Goal: Communication & Community: Answer question/provide support

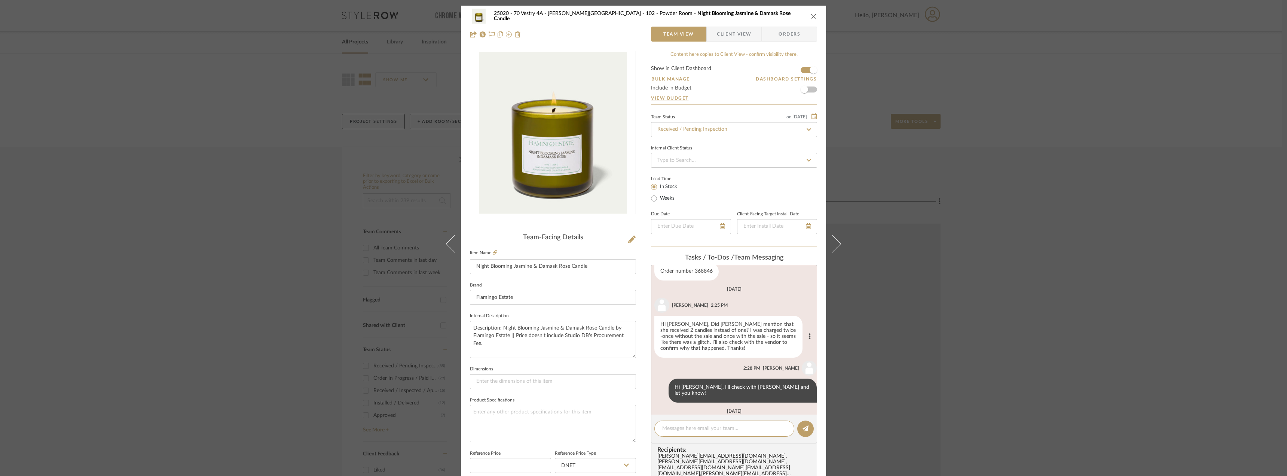
scroll to position [88, 0]
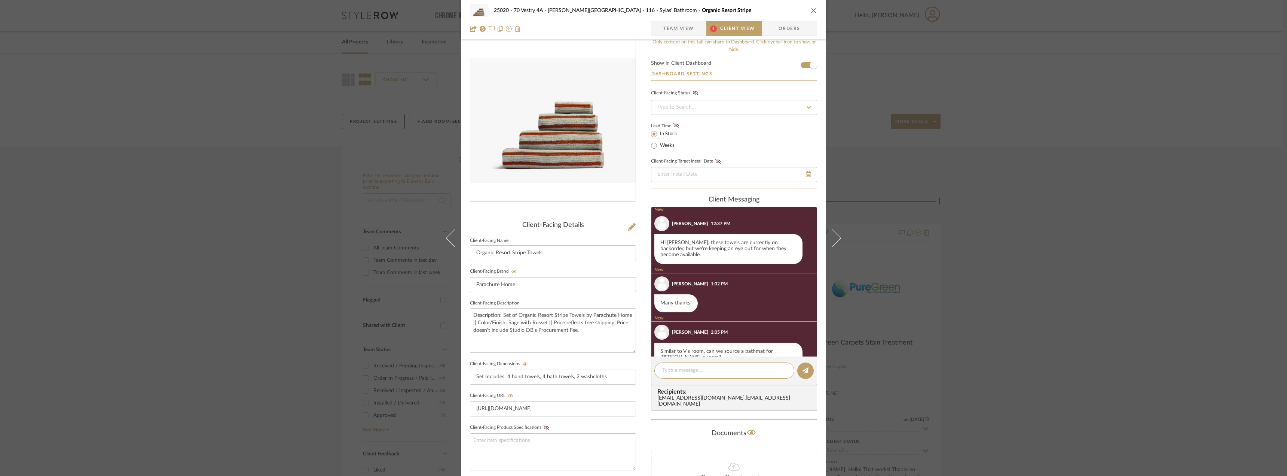
scroll to position [126, 0]
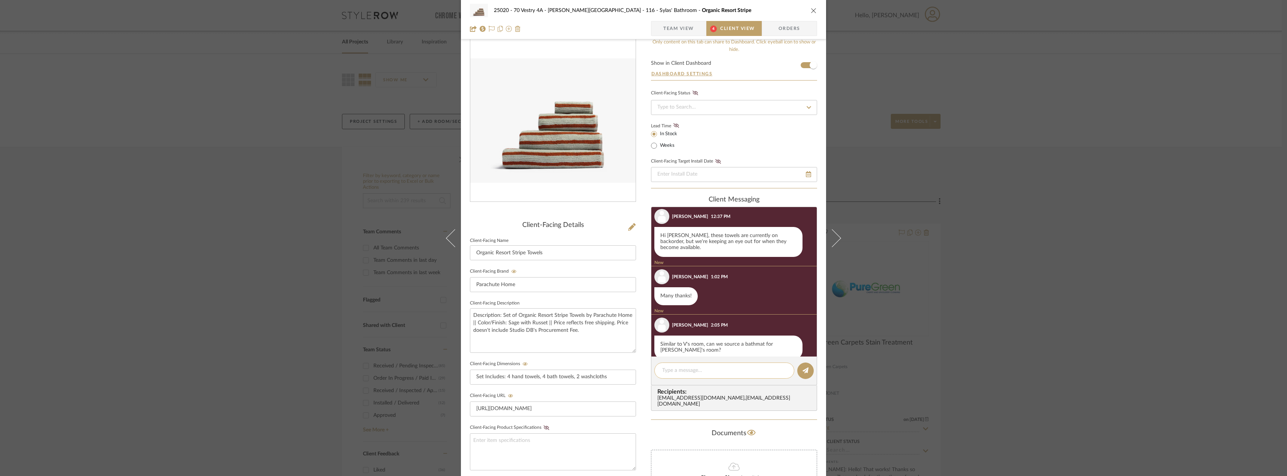
click at [714, 370] on textarea at bounding box center [724, 370] width 124 height 8
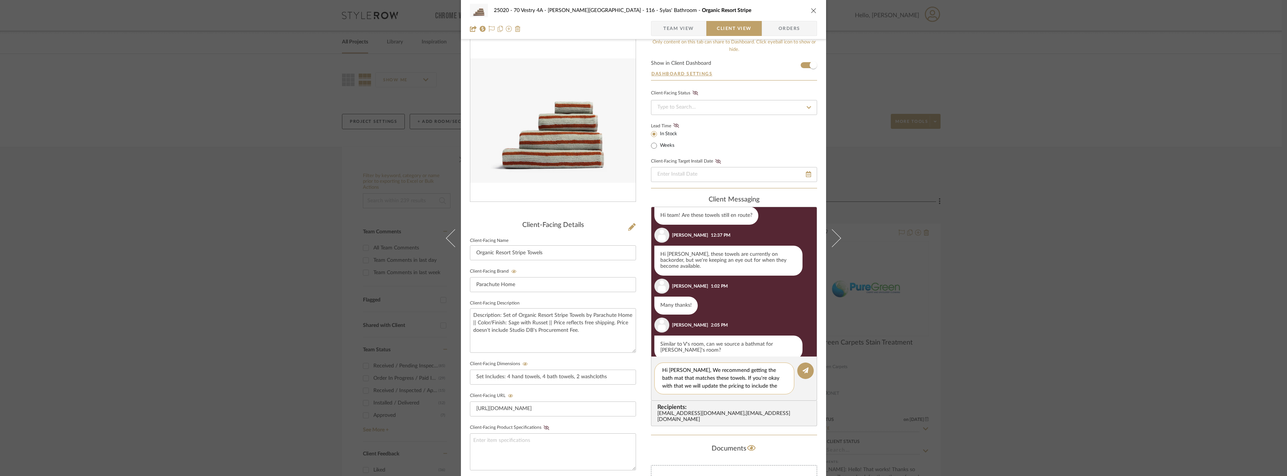
scroll to position [0, 0]
type textarea "Hi Emily, We recommend getting the bath mat that matches these towels. If you'r…"
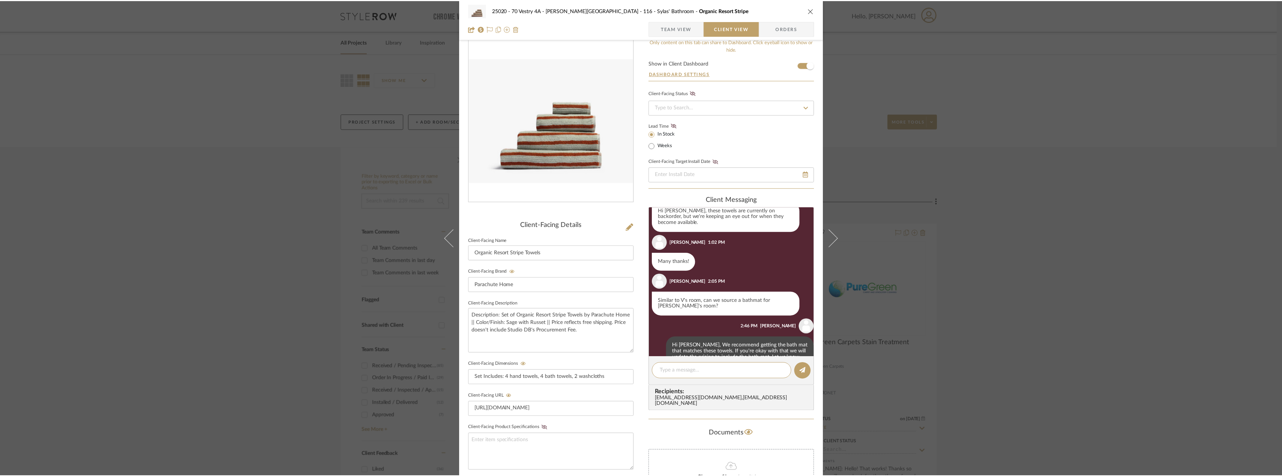
scroll to position [146, 0]
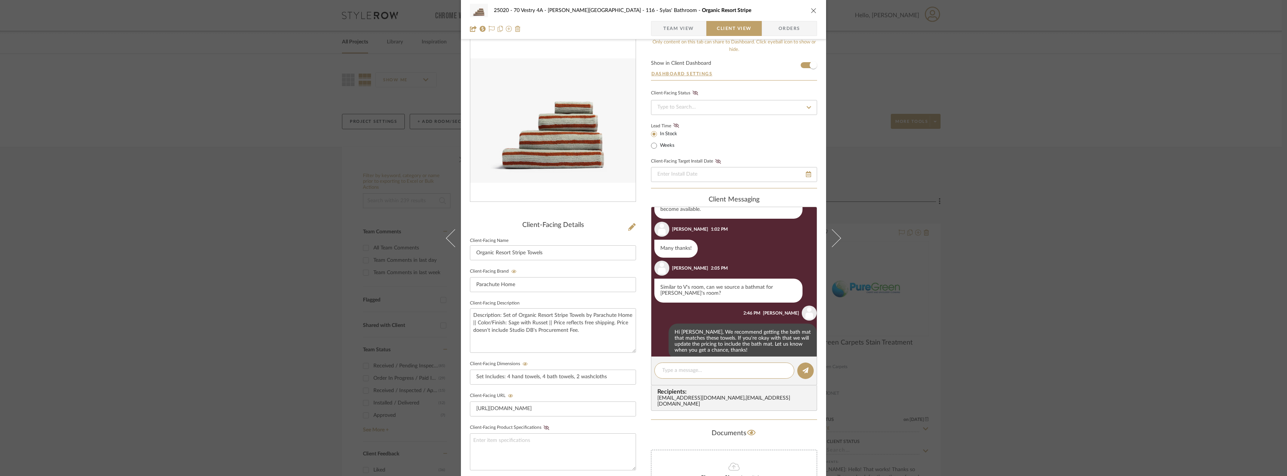
click at [1121, 174] on div "25020 - 70 Vestry 4A - Grant-Stanleigh 116 - Sylas' Bathroom Organic Resort Str…" at bounding box center [643, 238] width 1287 height 476
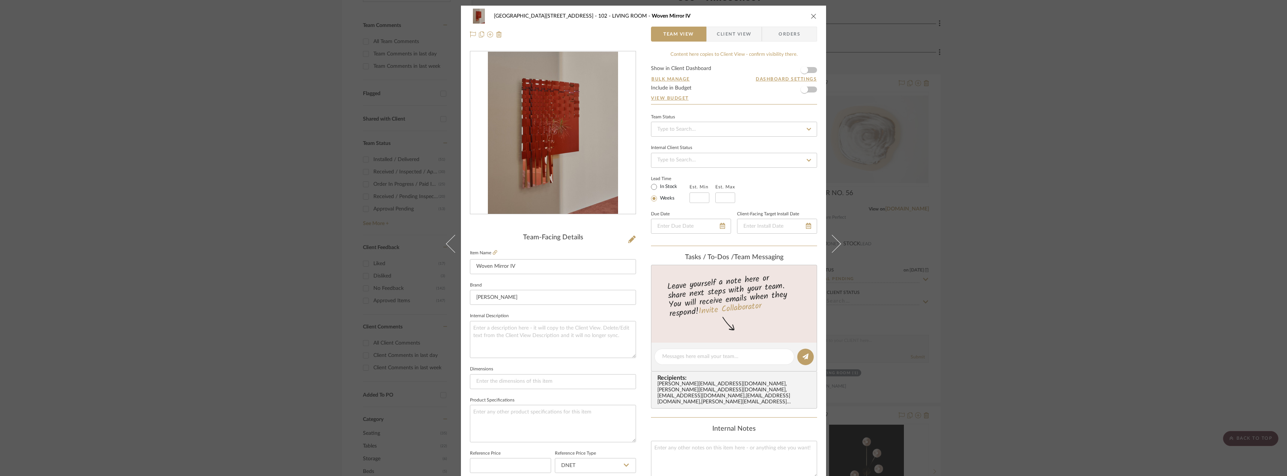
click at [981, 142] on div "24100 - 1175 Park Avenue - Mall 102 - LIVING ROOM Woven Mirror IV Team View Cli…" at bounding box center [643, 238] width 1287 height 476
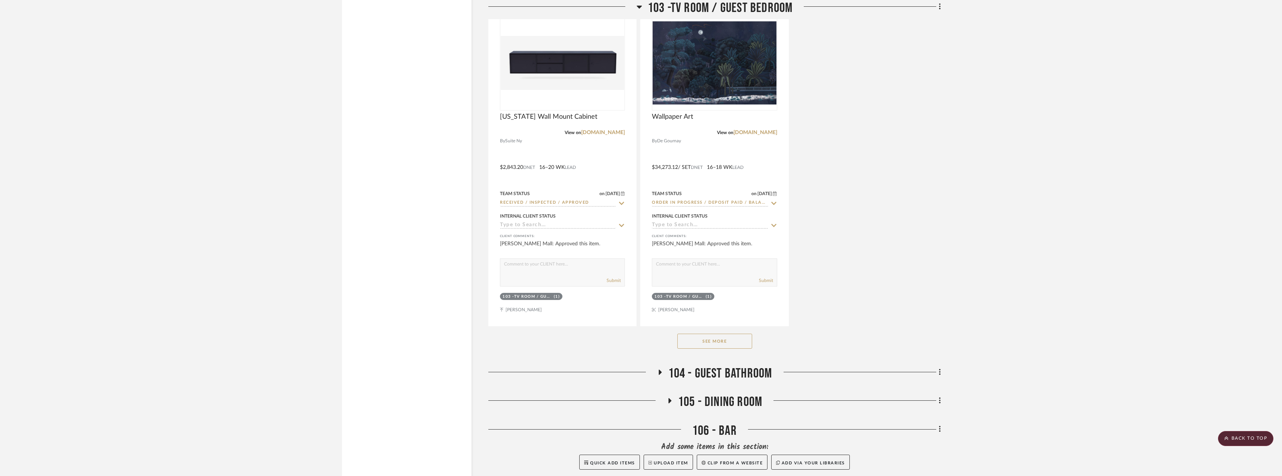
scroll to position [1946, 0]
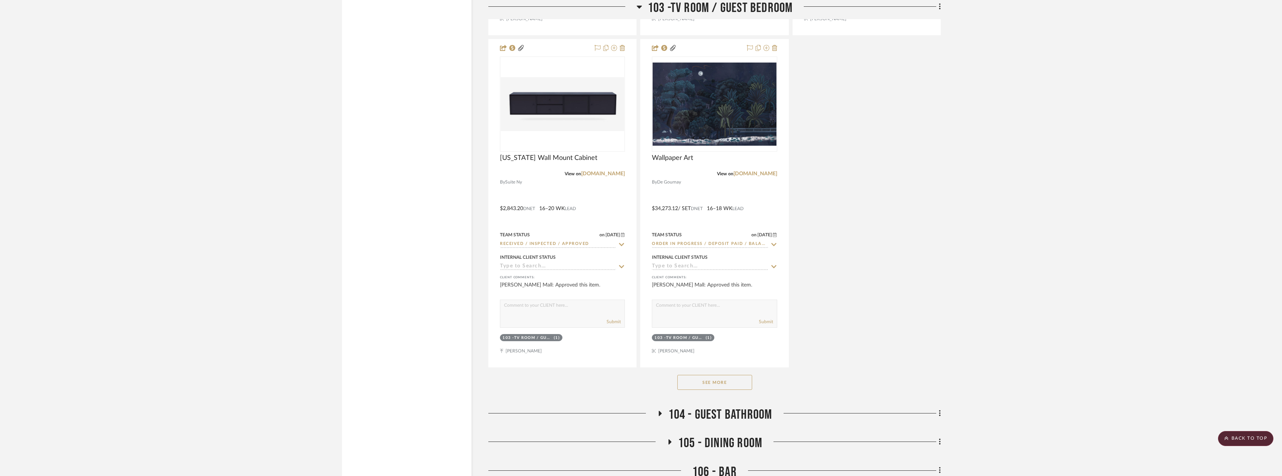
click at [675, 436] on h3 "105 - DINING ROOM" at bounding box center [714, 443] width 95 height 16
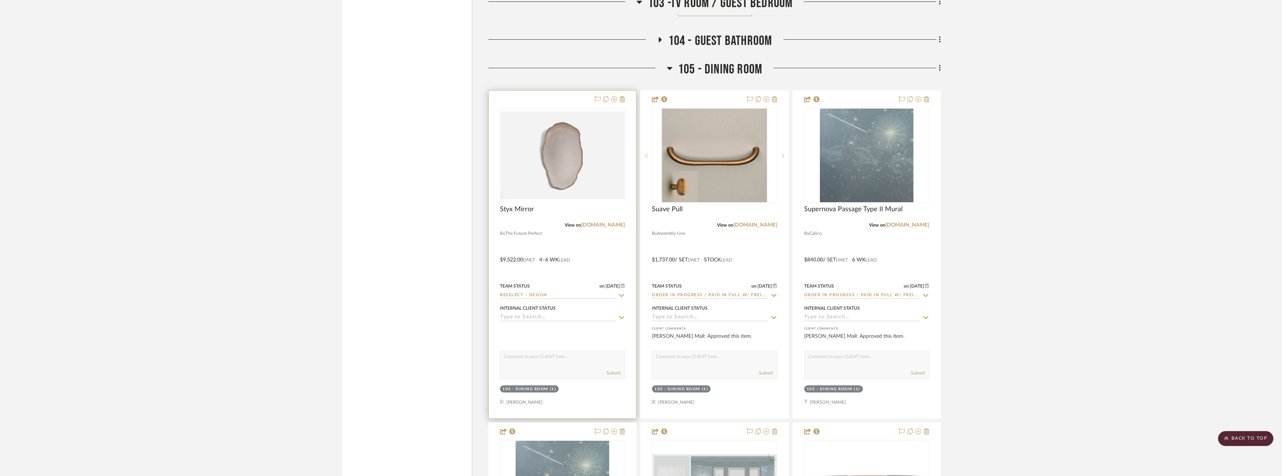
scroll to position [2320, 0]
click at [534, 390] on div "105 - DINING ROOM" at bounding box center [526, 388] width 46 height 6
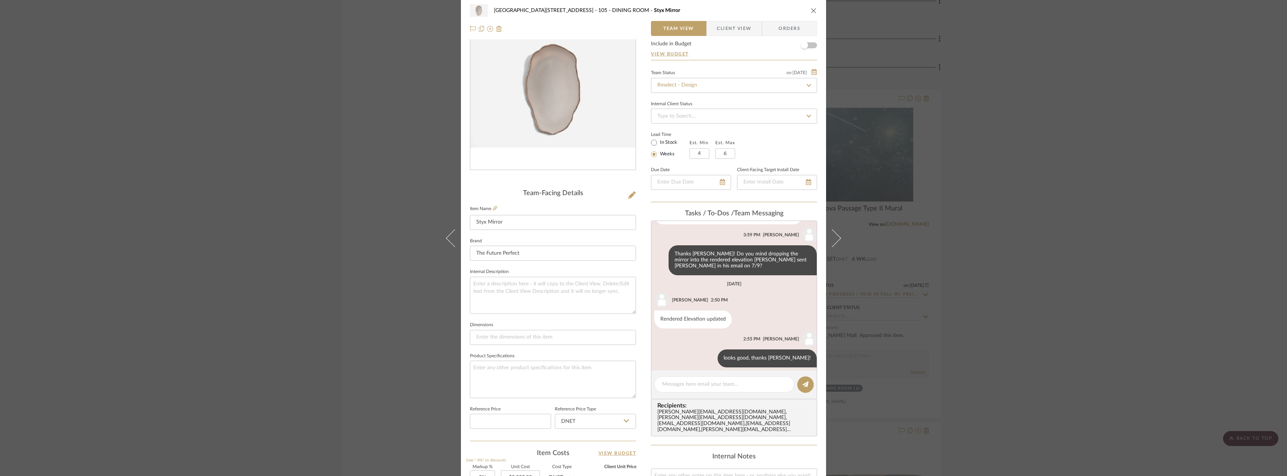
scroll to position [75, 0]
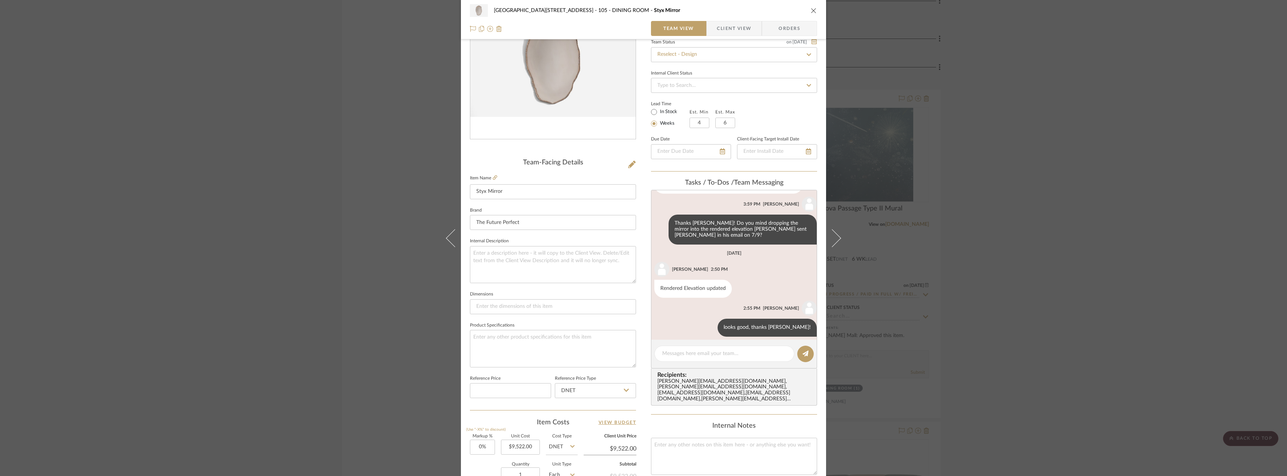
click at [1131, 224] on div "24100 - 1175 Park Avenue - Mall 105 - DINING ROOM Styx Mirror Team View Client …" at bounding box center [643, 238] width 1287 height 476
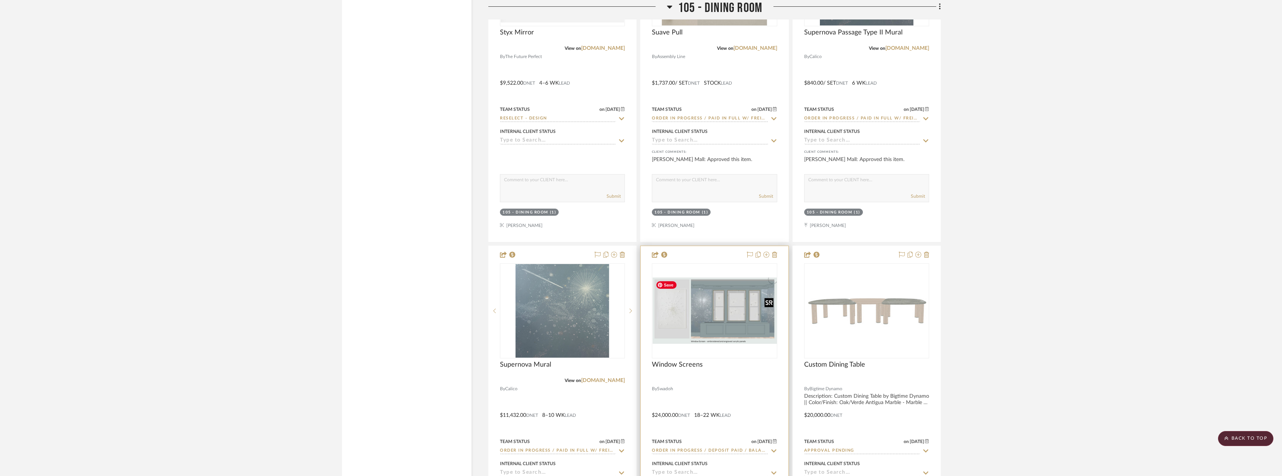
scroll to position [2582, 0]
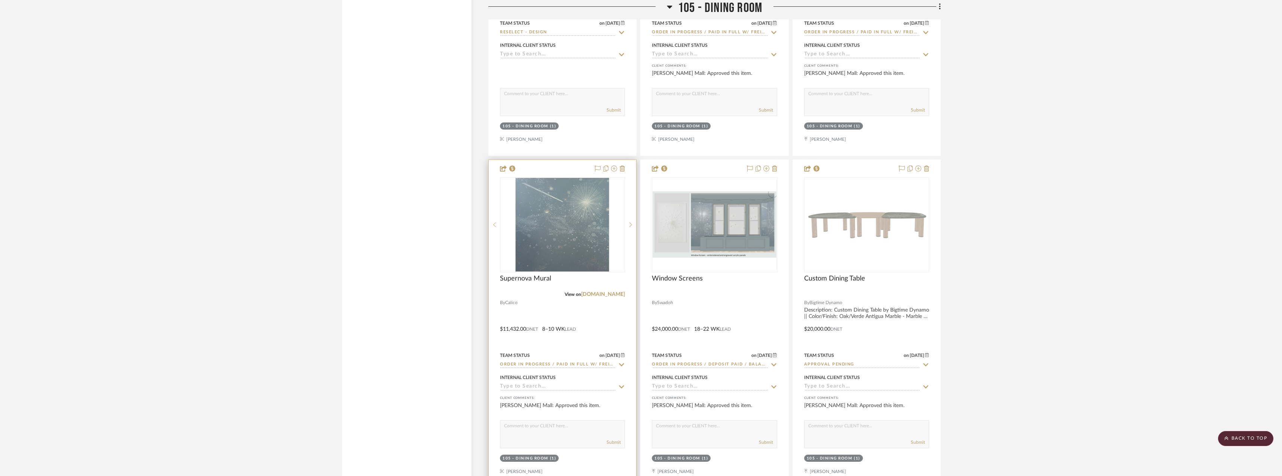
click at [557, 366] on input "Order In Progress / Paid In Full w/ Freight, No Balance due" at bounding box center [558, 364] width 116 height 7
click at [622, 366] on icon at bounding box center [621, 365] width 7 height 6
type input "9/24/2025"
click at [557, 440] on div "Shipped / In Transit" at bounding box center [562, 436] width 124 height 19
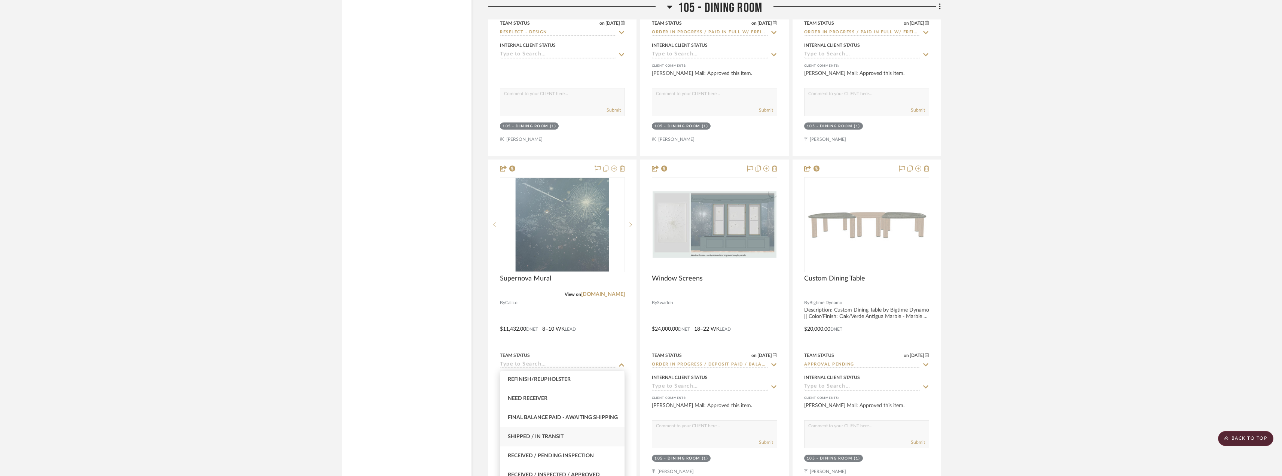
type input "Shipped / In Transit"
click at [539, 363] on input "Shipped / In Transit" at bounding box center [558, 364] width 116 height 7
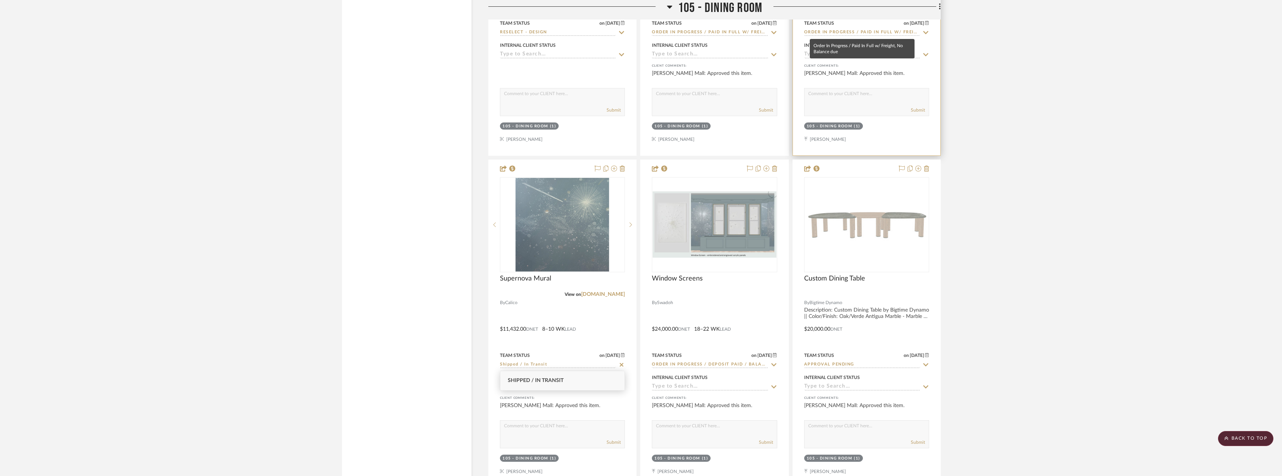
click at [851, 33] on input "Order In Progress / Paid In Full w/ Freight, No Balance due" at bounding box center [862, 32] width 116 height 7
paste input "Shipped / In Transit"
type input "Shipped / In Transit"
click at [852, 56] on div "Shipped / In Transit" at bounding box center [867, 48] width 124 height 19
type input "9/24/2025"
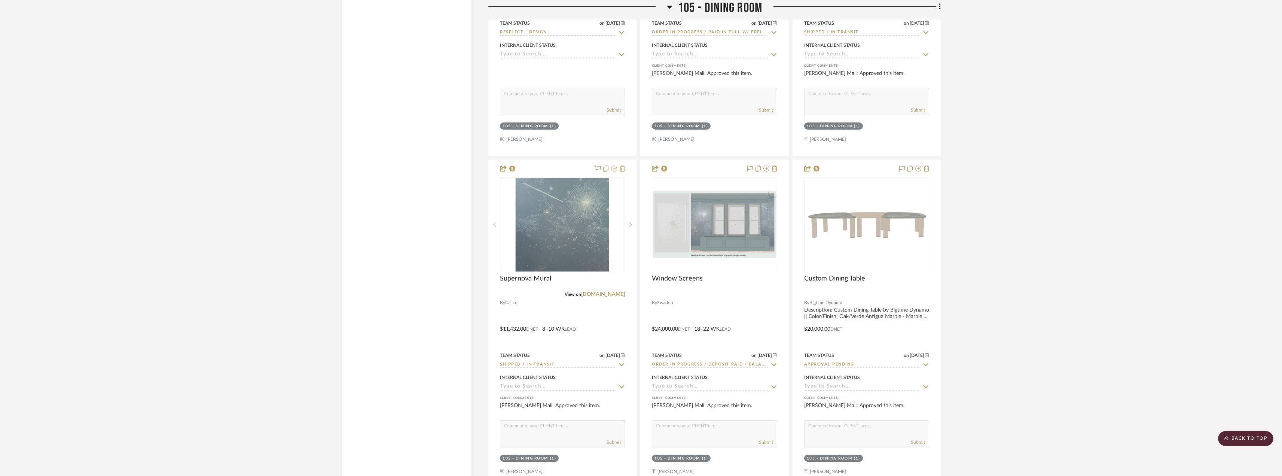
click at [607, 244] on img "0" at bounding box center [563, 225] width 94 height 94
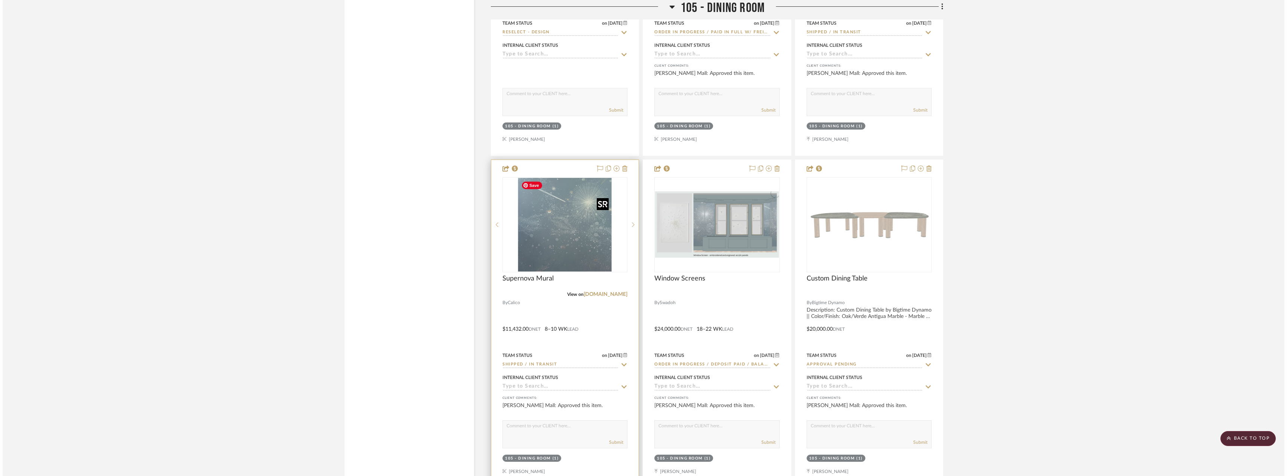
scroll to position [0, 0]
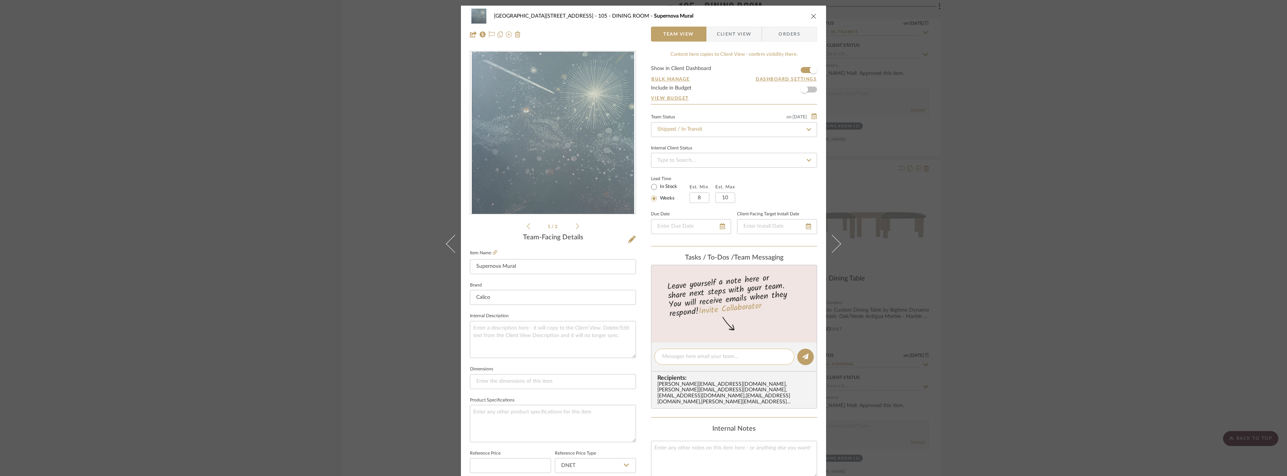
click at [688, 355] on textarea at bounding box center [724, 357] width 124 height 8
paste textarea "https://www.ups.com/track?tracknums_displayed=1&TypeOfInquiryNumber=T&HTMLVersi…"
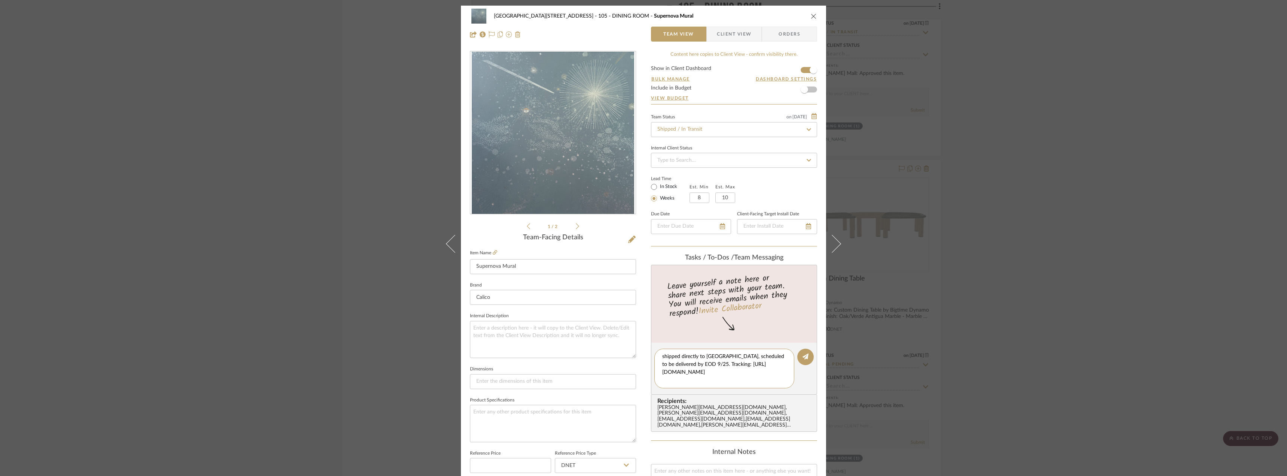
drag, startPoint x: 775, startPoint y: 382, endPoint x: 647, endPoint y: 346, distance: 132.9
click at [647, 346] on div "24100 - 1175 Park Avenue - Mall 105 - DINING ROOM Supernova Mural Team View Cli…" at bounding box center [643, 351] width 365 height 691
type textarea "shipped directly to 1175 Park, scheduled to be delivered by EOD 9/25. Tracking:…"
click at [808, 354] on button at bounding box center [806, 356] width 16 height 16
click at [1005, 304] on div "24100 - 1175 Park Avenue - Mall 105 - DINING ROOM Supernova Mural Team View Cli…" at bounding box center [643, 238] width 1287 height 476
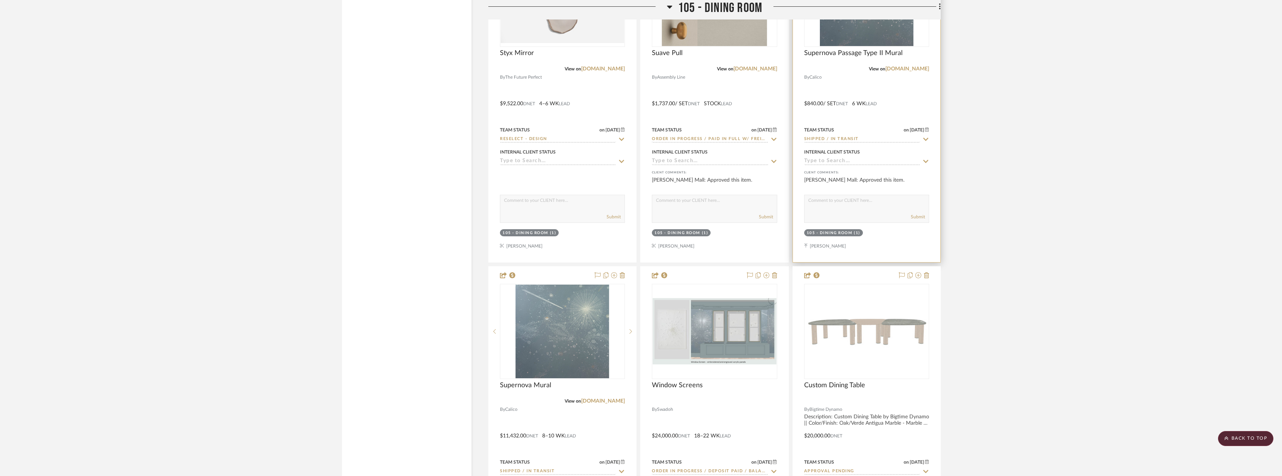
scroll to position [2395, 0]
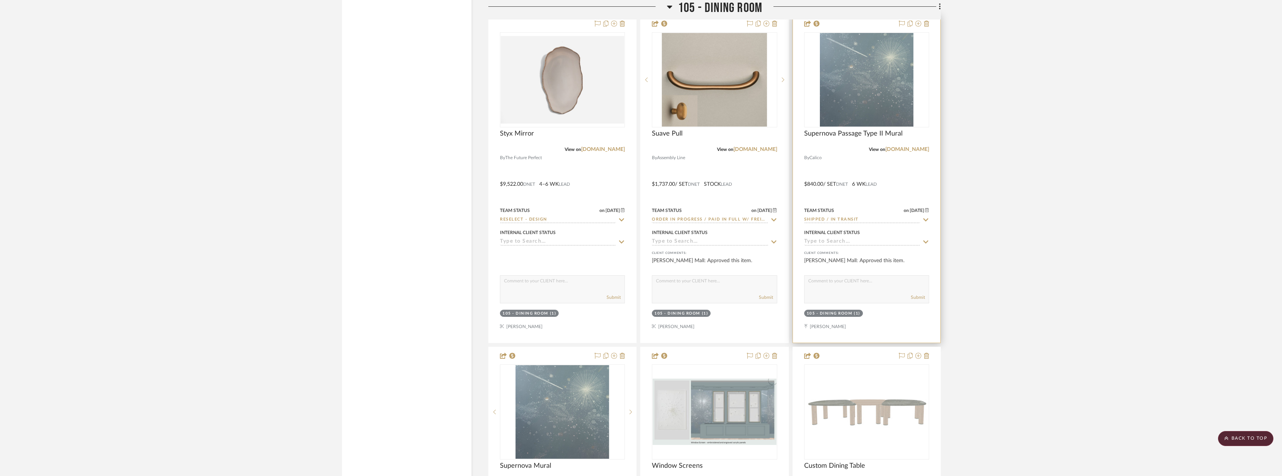
click at [835, 225] on div at bounding box center [866, 178] width 147 height 327
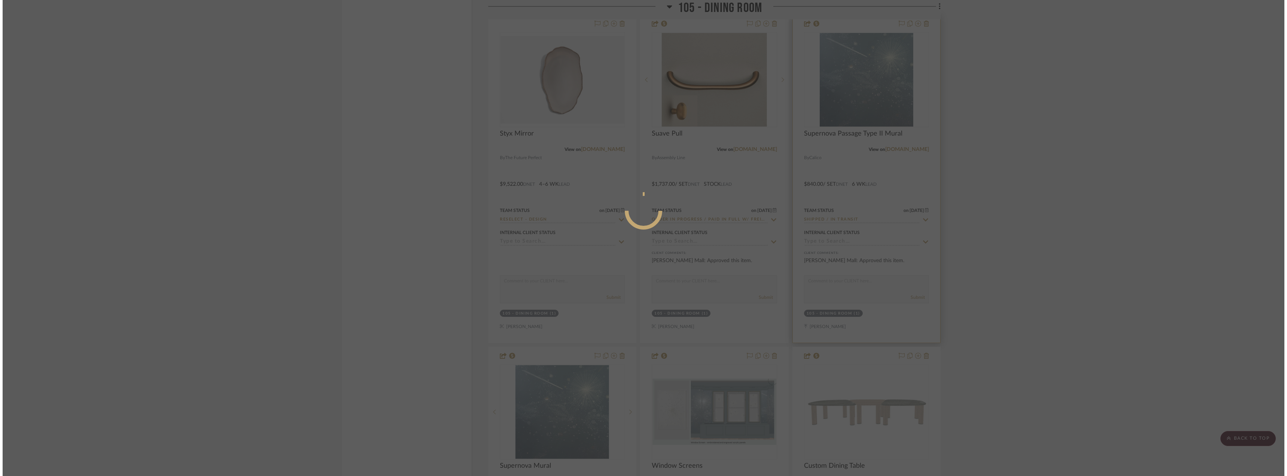
scroll to position [0, 0]
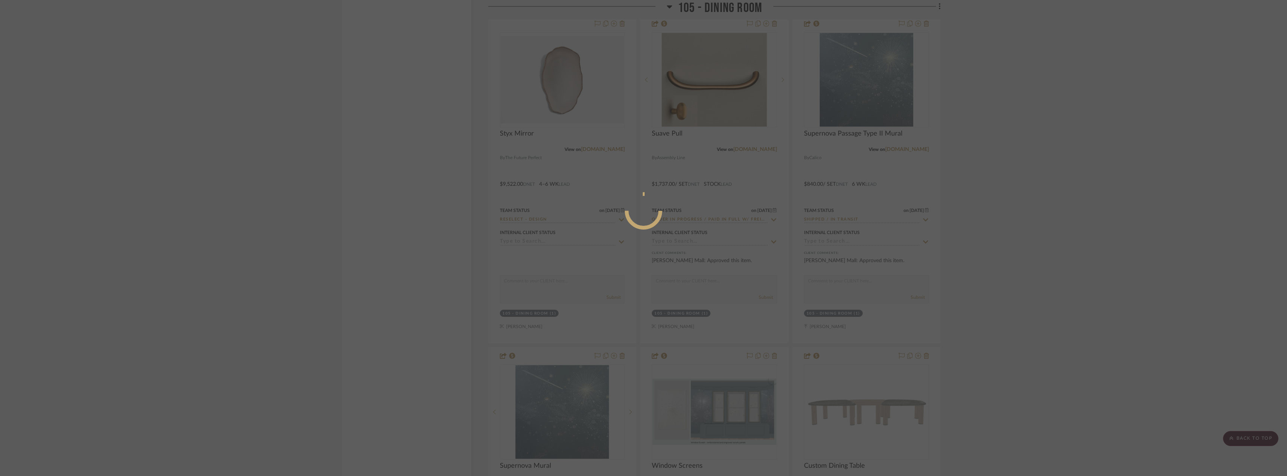
click at [1106, 198] on div at bounding box center [643, 238] width 1287 height 476
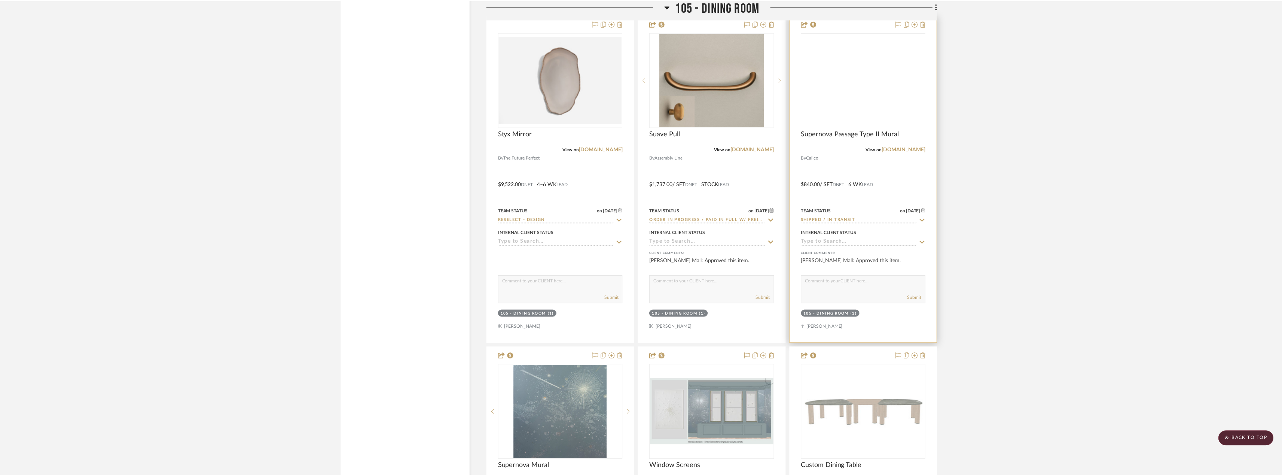
scroll to position [2395, 0]
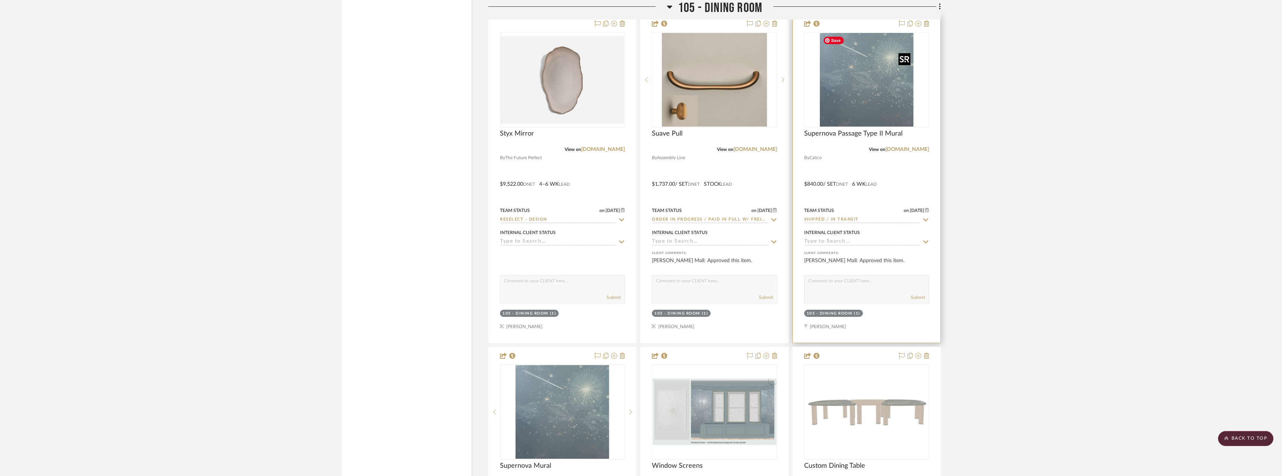
click at [0, 0] on img at bounding box center [0, 0] width 0 height 0
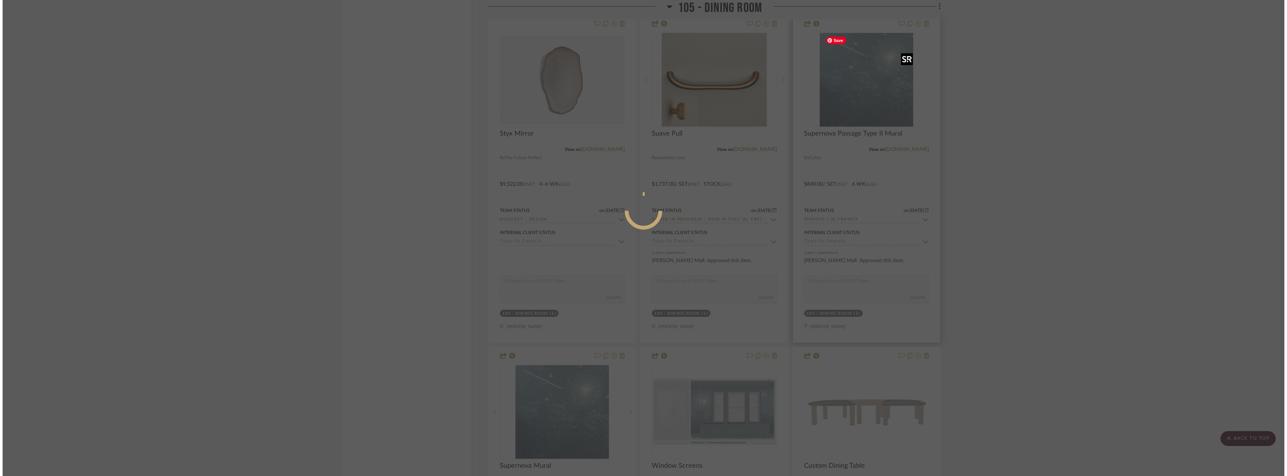
scroll to position [0, 0]
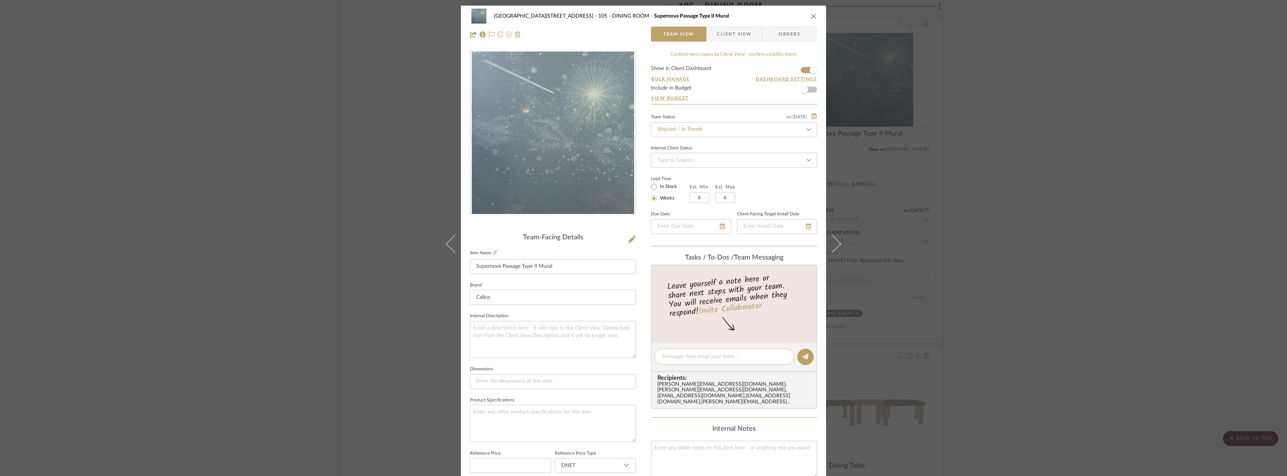
click at [708, 351] on div at bounding box center [725, 356] width 140 height 16
click at [746, 355] on textarea at bounding box center [724, 357] width 124 height 8
paste textarea "shipped directly to 1175 Park, scheduled to be delivered by EOD 9/25. Tracking:…"
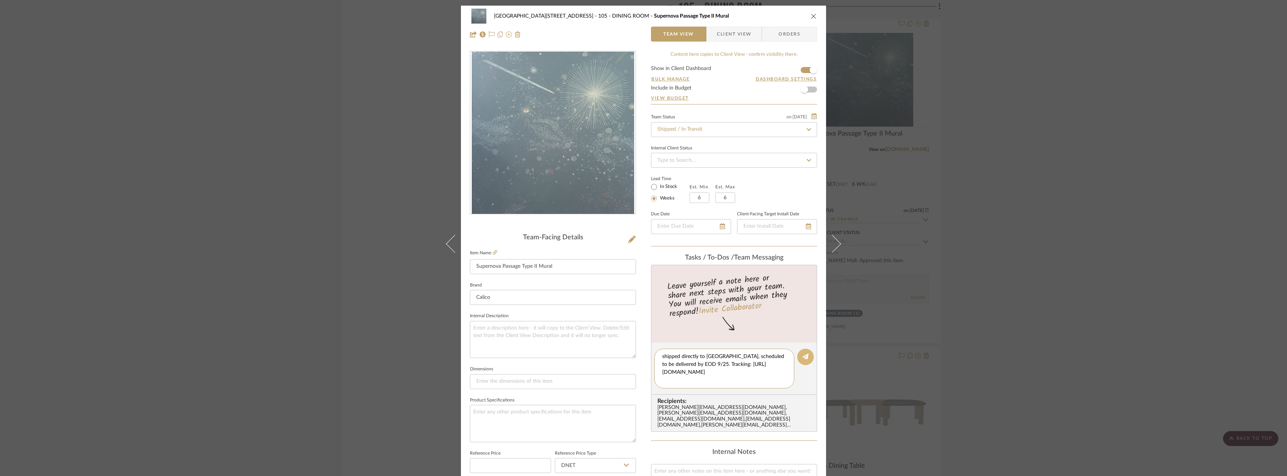
type textarea "shipped directly to 1175 Park, scheduled to be delivered by EOD 9/25. Tracking:…"
click at [807, 359] on button at bounding box center [806, 356] width 16 height 16
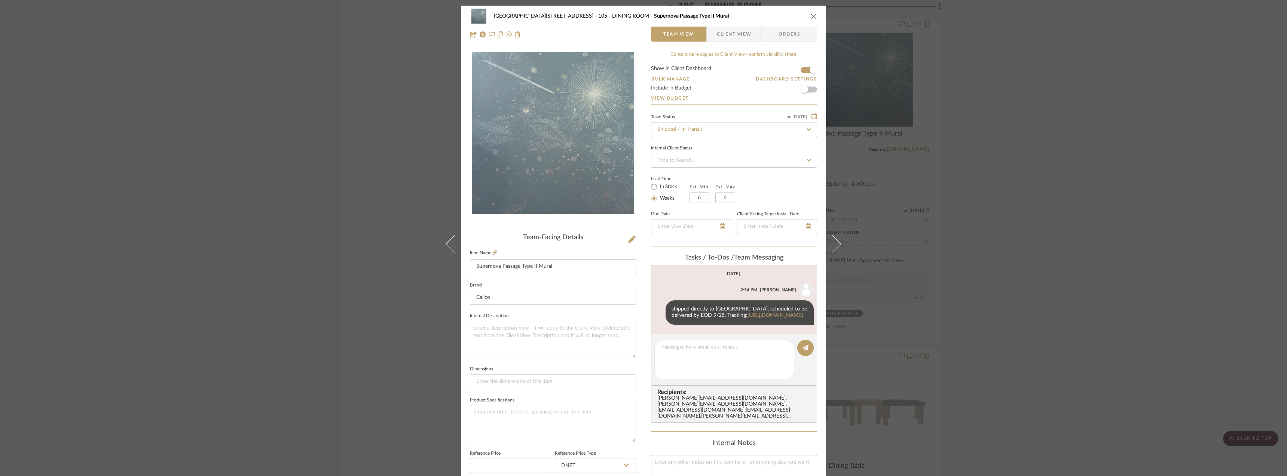
click at [1035, 259] on div "24100 - 1175 Park Avenue - Mall 105 - DINING ROOM Supernova Passage Type II Mur…" at bounding box center [643, 238] width 1287 height 476
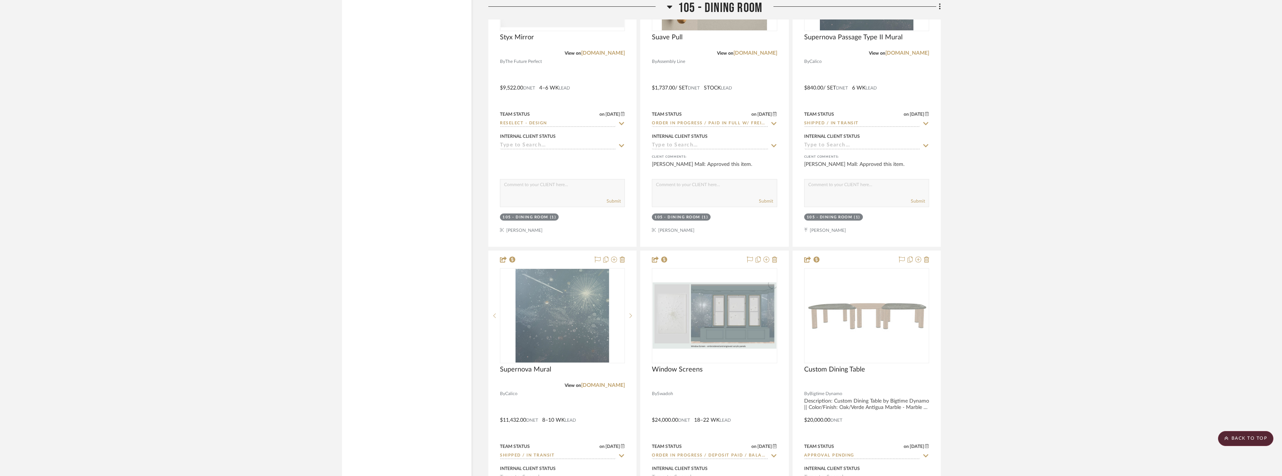
scroll to position [2582, 0]
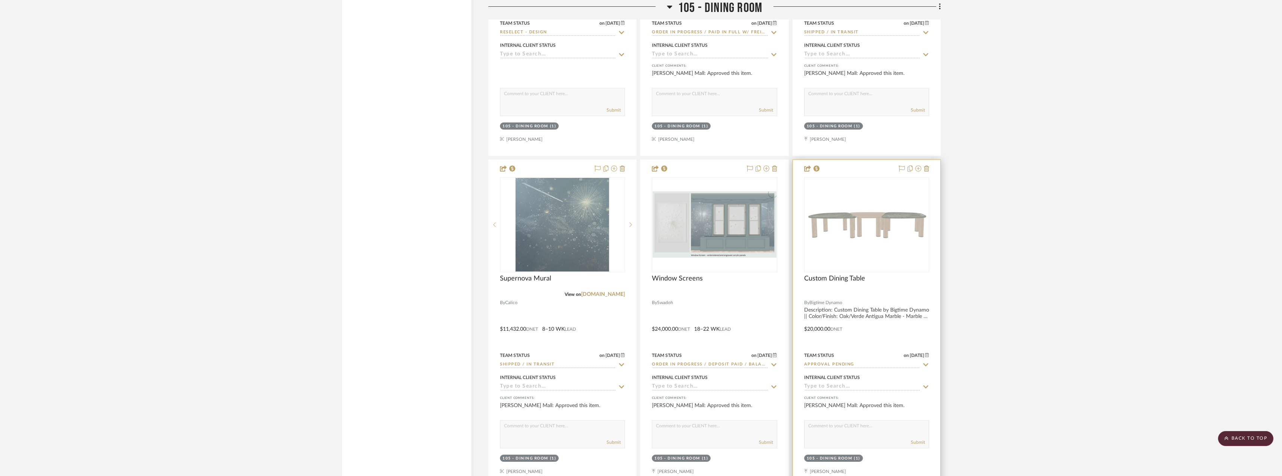
click at [832, 365] on input "Approval Pending" at bounding box center [862, 364] width 116 height 7
type input "i"
type input "sc"
click at [849, 398] on span "Installation Scheduled" at bounding box center [846, 399] width 69 height 5
type input "9/24/2025"
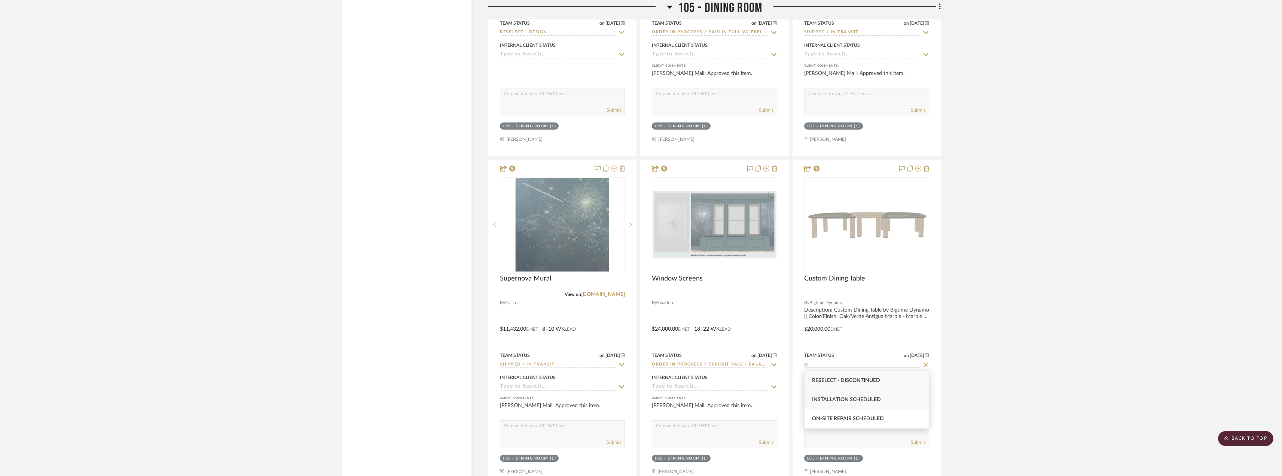
type input "Installation Scheduled"
click at [872, 250] on div "0" at bounding box center [867, 224] width 124 height 94
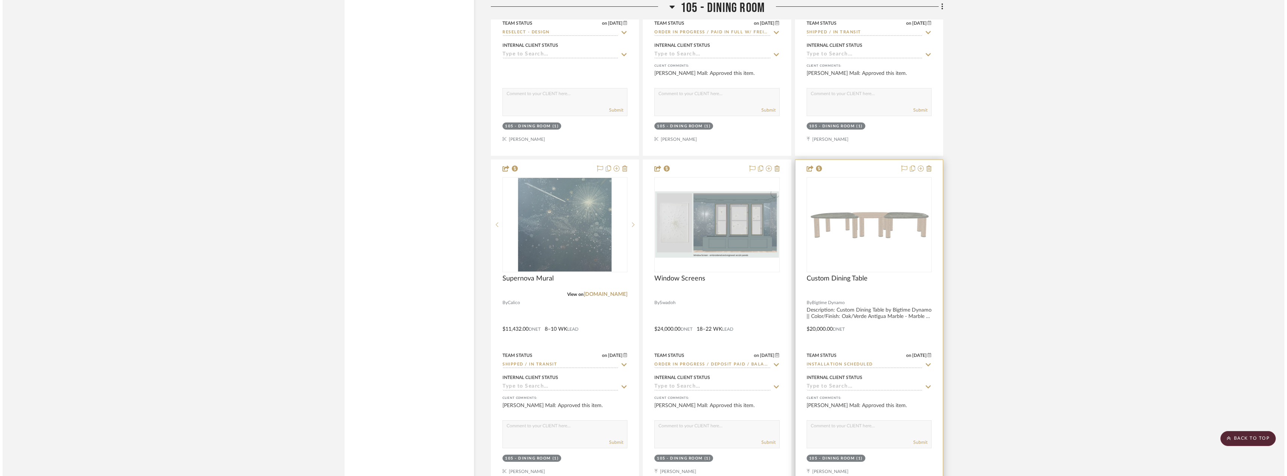
scroll to position [0, 0]
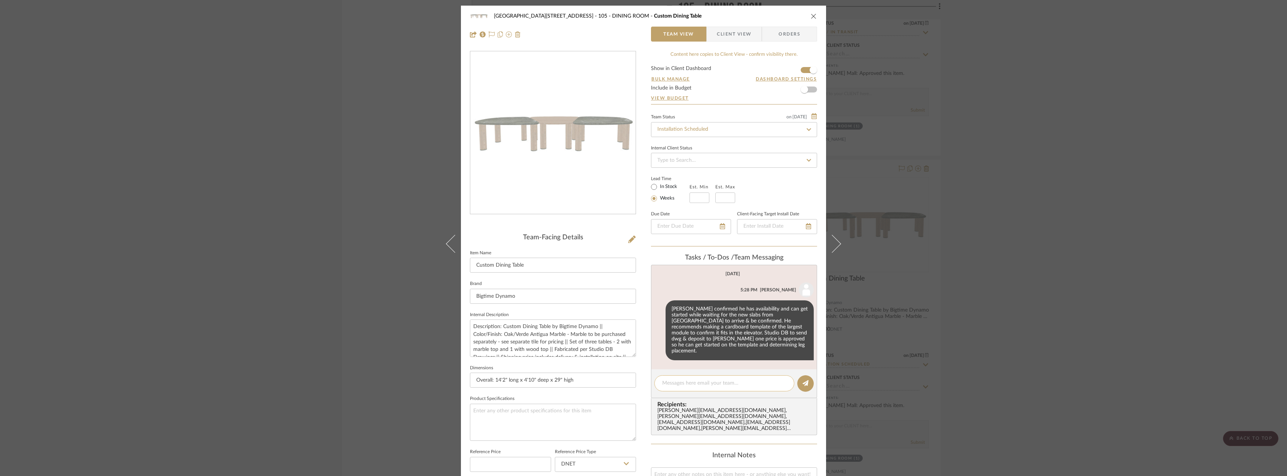
click at [692, 379] on textarea at bounding box center [724, 383] width 124 height 8
type textarea "installation scheduled for 9/22"
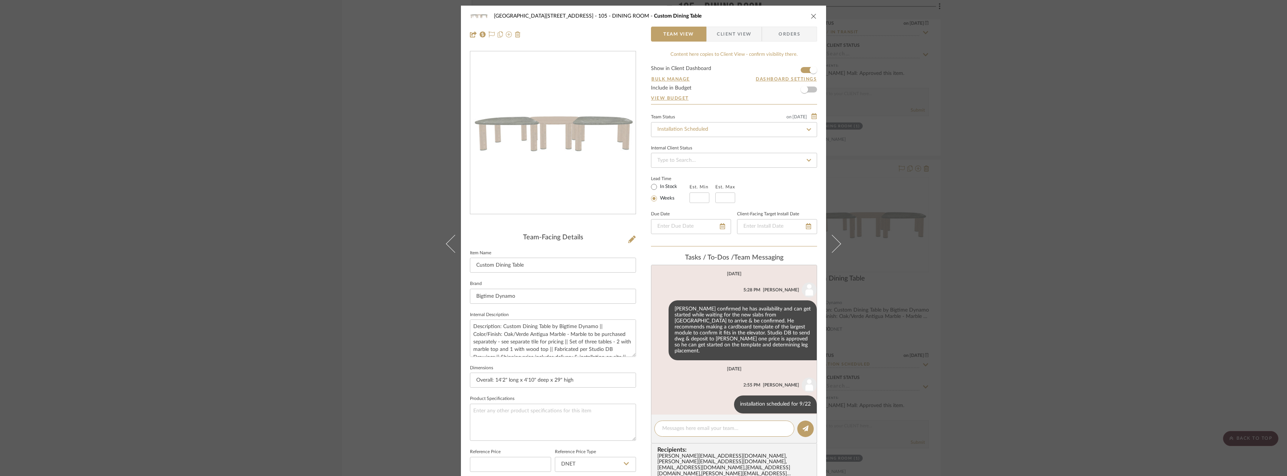
click at [1043, 273] on div "24100 - 1175 Park Avenue - Mall 105 - DINING ROOM Custom Dining Table Team View…" at bounding box center [643, 238] width 1287 height 476
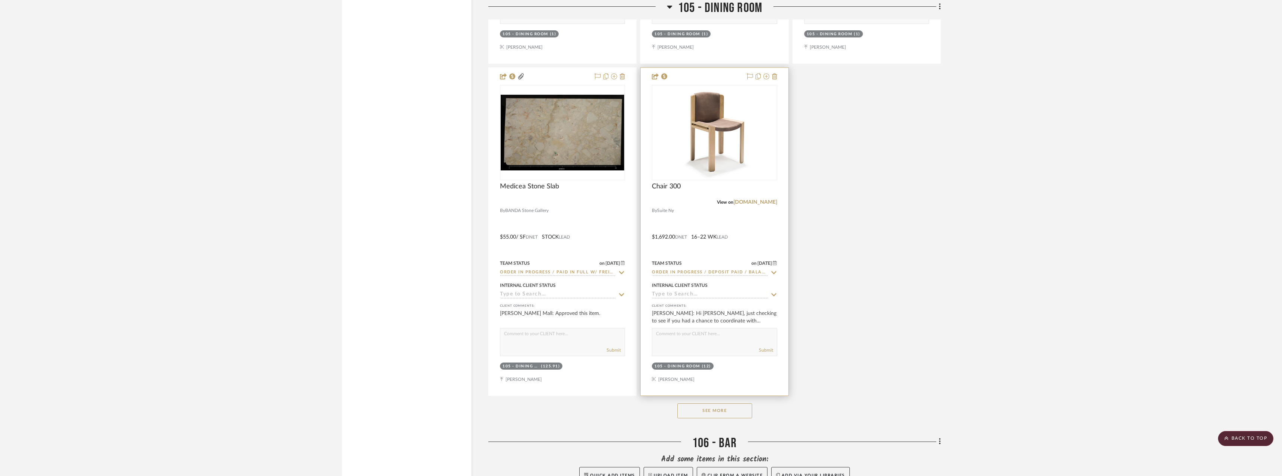
scroll to position [2957, 0]
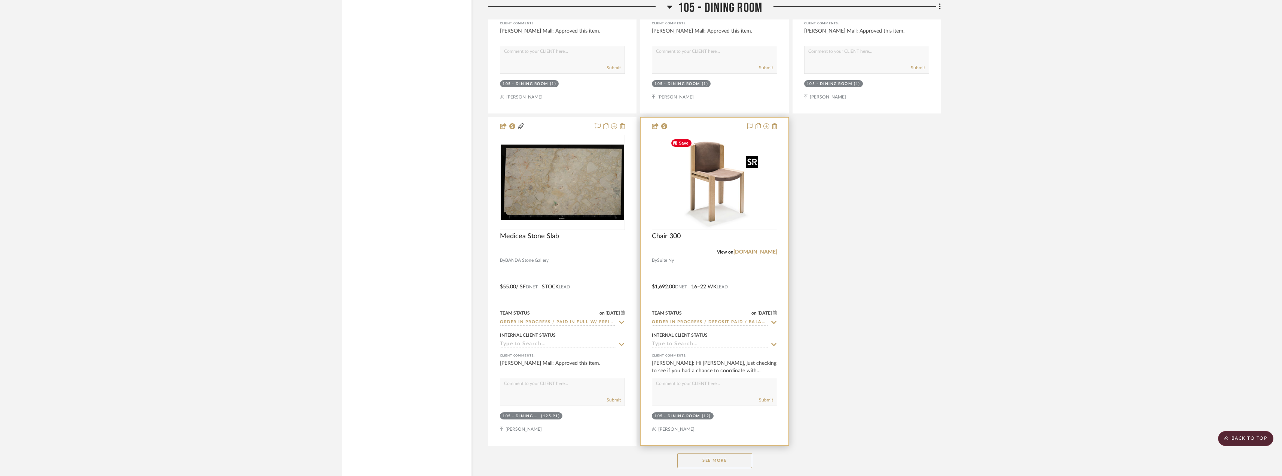
click at [0, 0] on img at bounding box center [0, 0] width 0 height 0
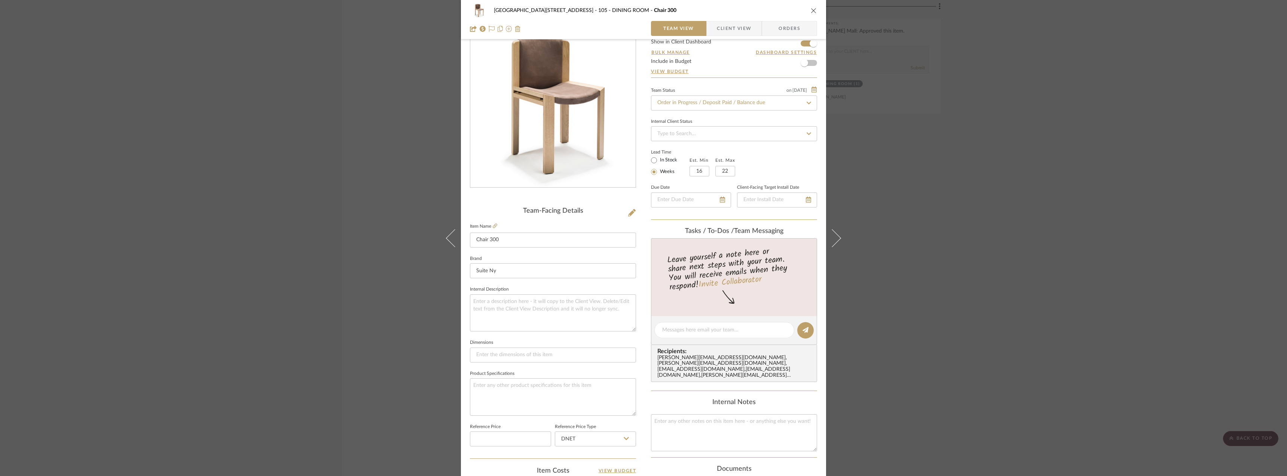
scroll to position [0, 0]
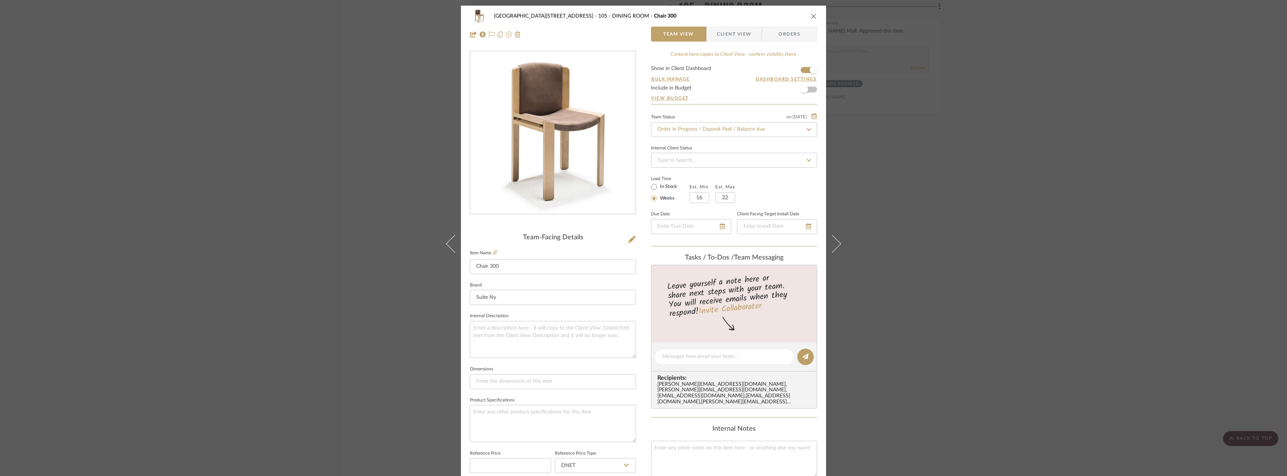
click at [1006, 210] on div "24100 - 1175 Park Avenue - Mall 105 - DINING ROOM Chair 300 Team View Client Vi…" at bounding box center [643, 238] width 1287 height 476
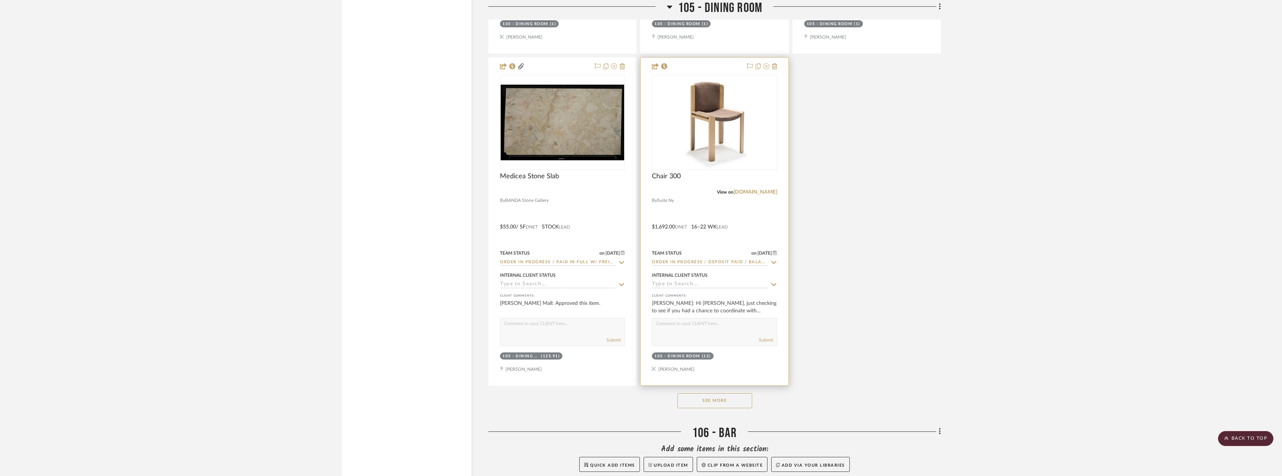
scroll to position [3069, 0]
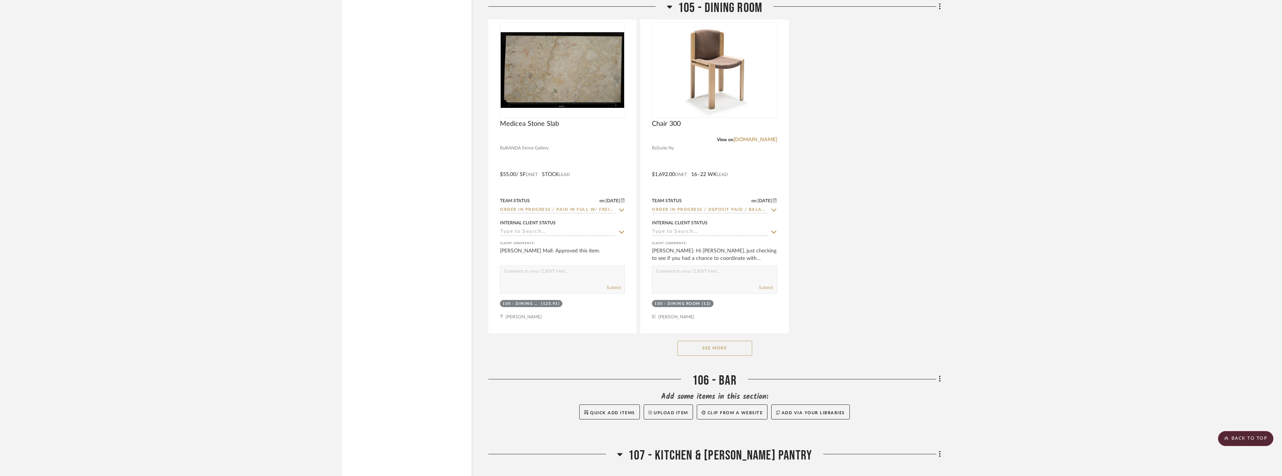
click at [714, 350] on button "See More" at bounding box center [714, 348] width 75 height 15
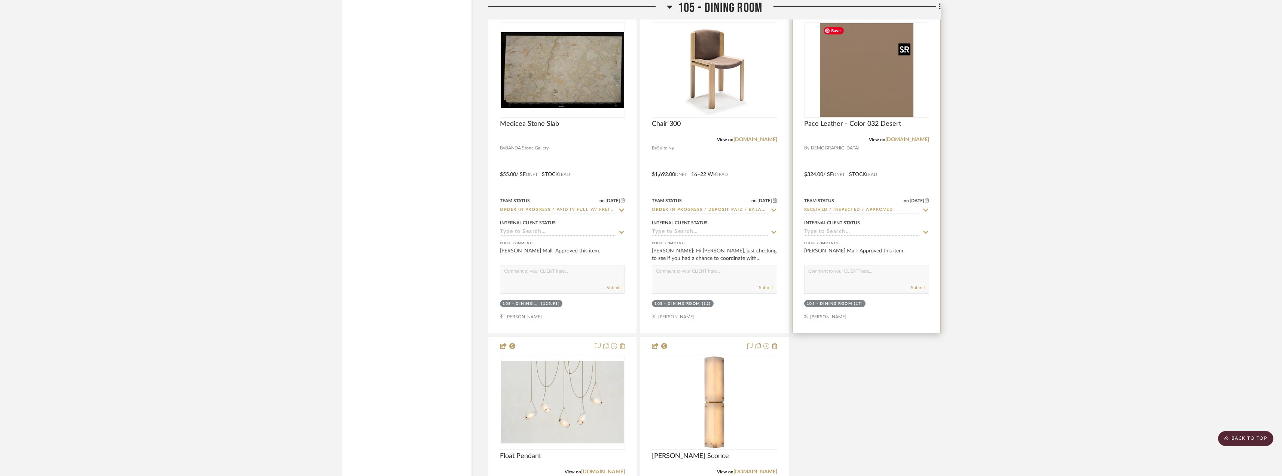
click at [0, 0] on img at bounding box center [0, 0] width 0 height 0
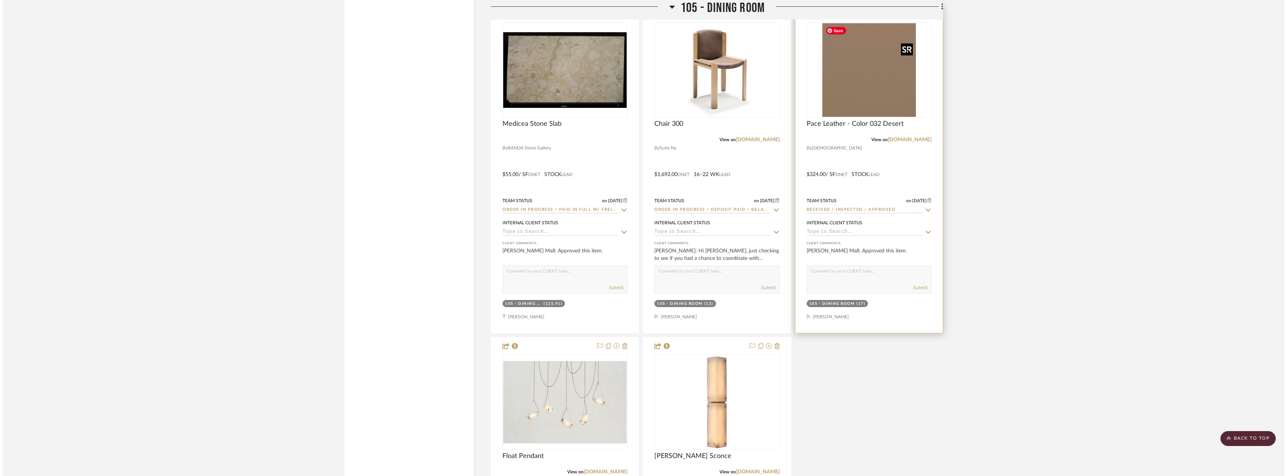
scroll to position [0, 0]
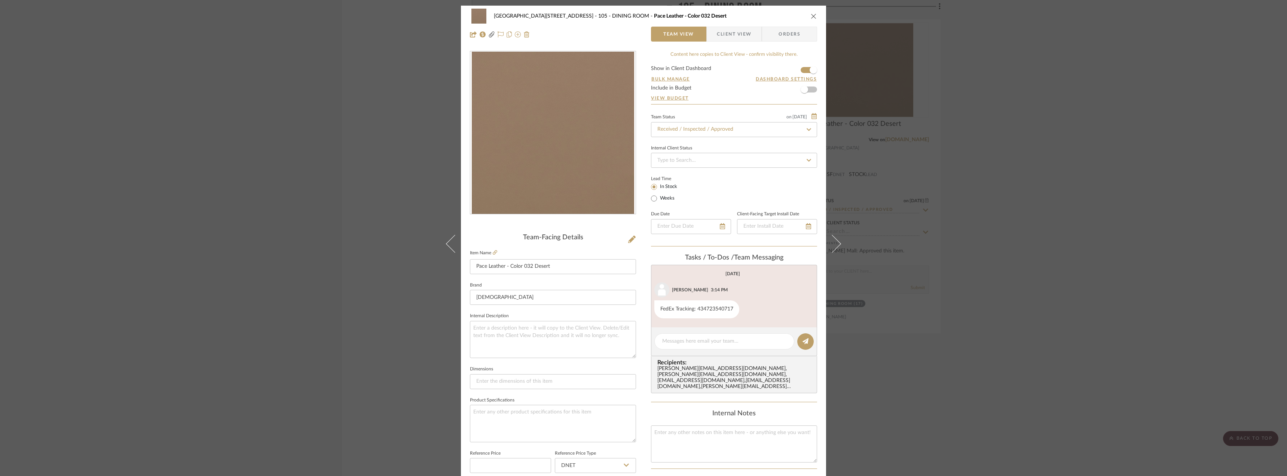
click at [997, 100] on div "24100 - 1175 Park Avenue - Mall 105 - DINING ROOM Pace Leather - Color 032 Dese…" at bounding box center [643, 238] width 1287 height 476
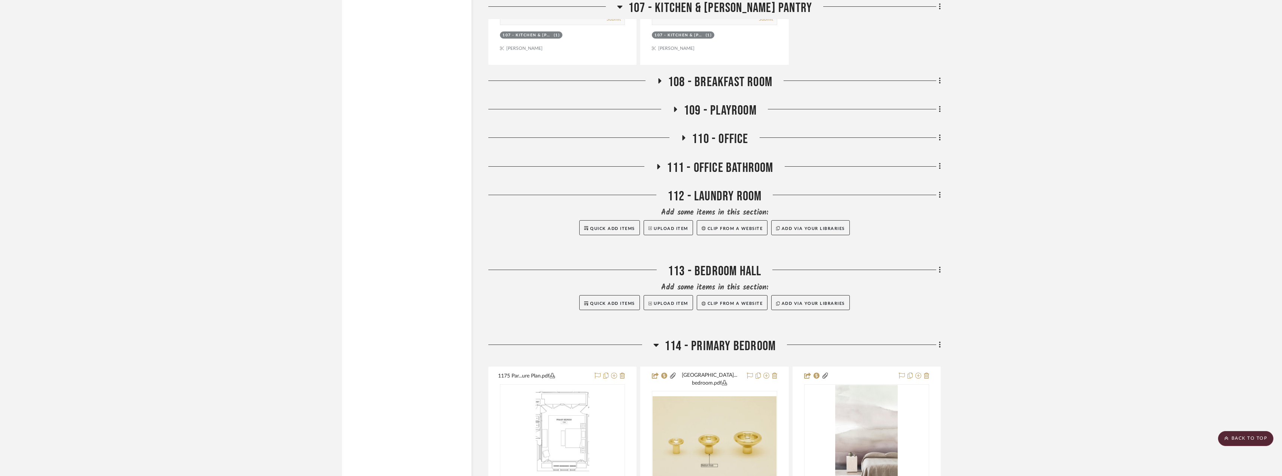
scroll to position [4372, 0]
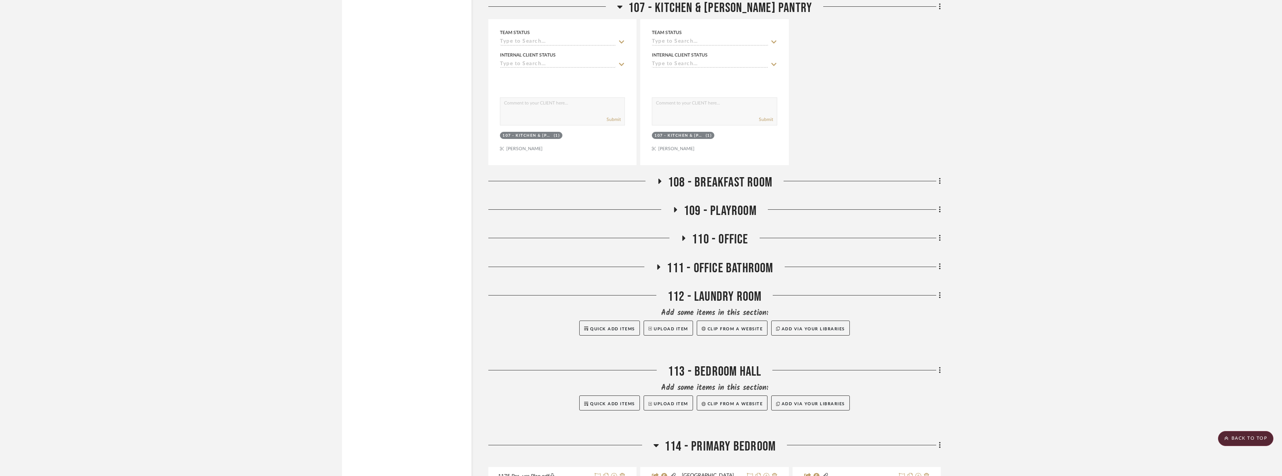
click at [662, 274] on h3 "111 - OFFICE BATHROOM" at bounding box center [715, 268] width 118 height 16
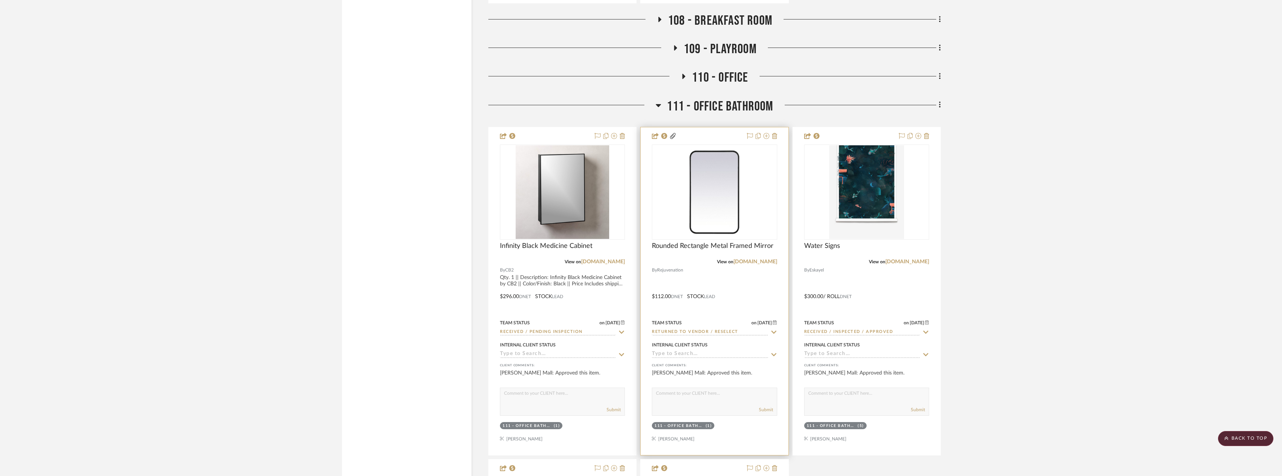
scroll to position [4596, 0]
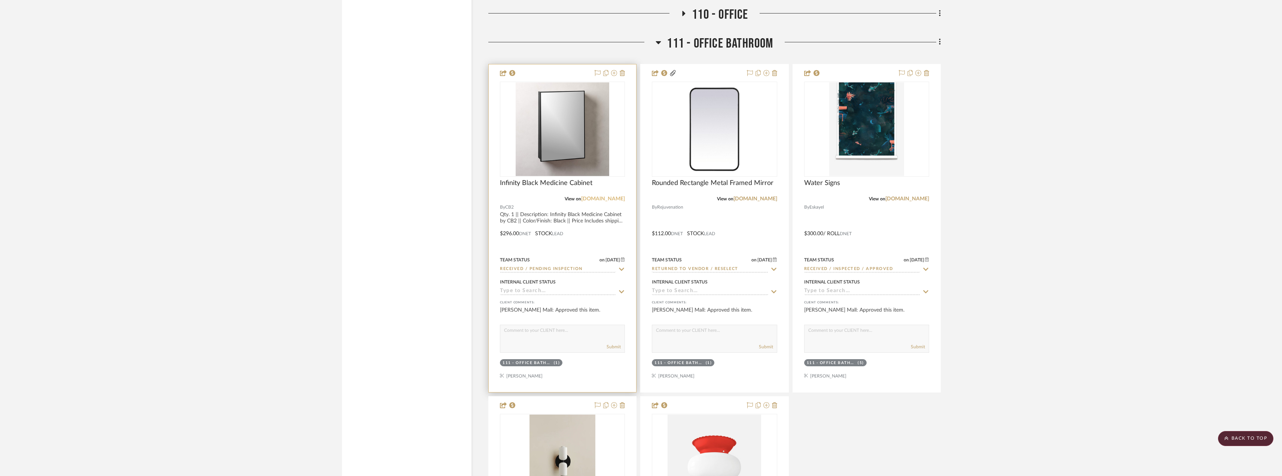
click at [616, 197] on link "[DOMAIN_NAME]" at bounding box center [603, 198] width 44 height 5
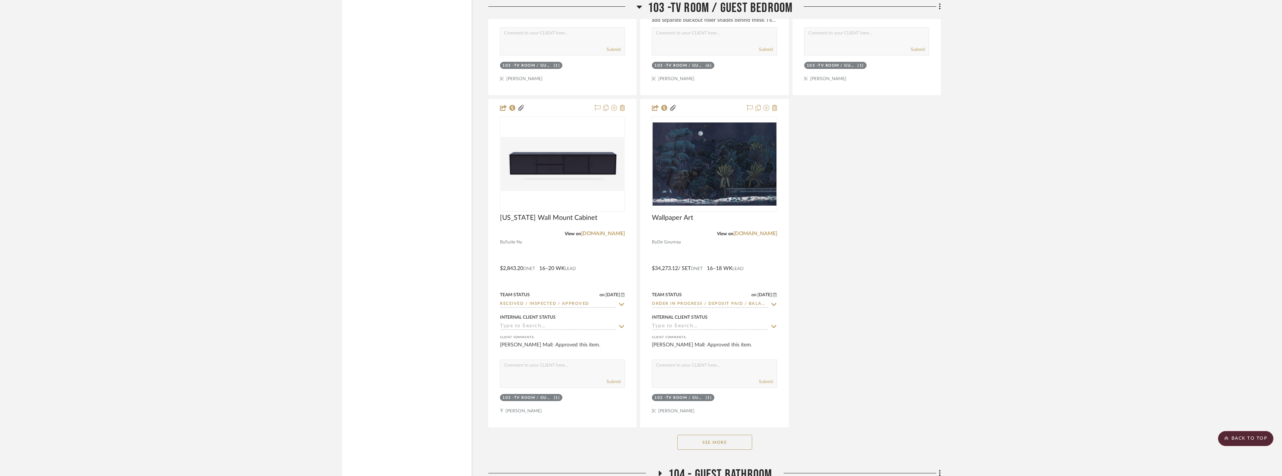
scroll to position [1976, 0]
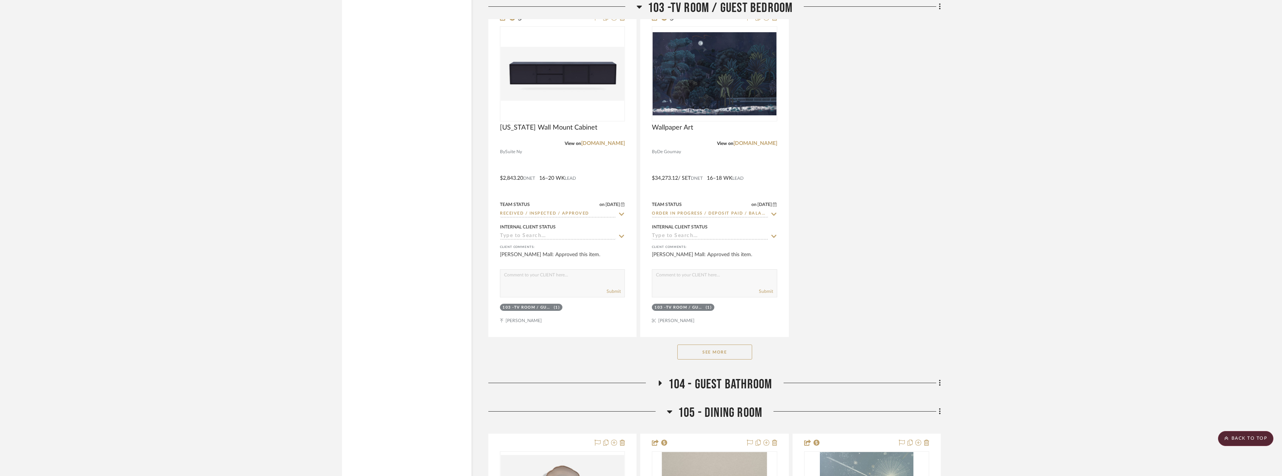
click at [687, 378] on span "104 - GUEST BATHROOM" at bounding box center [720, 384] width 104 height 16
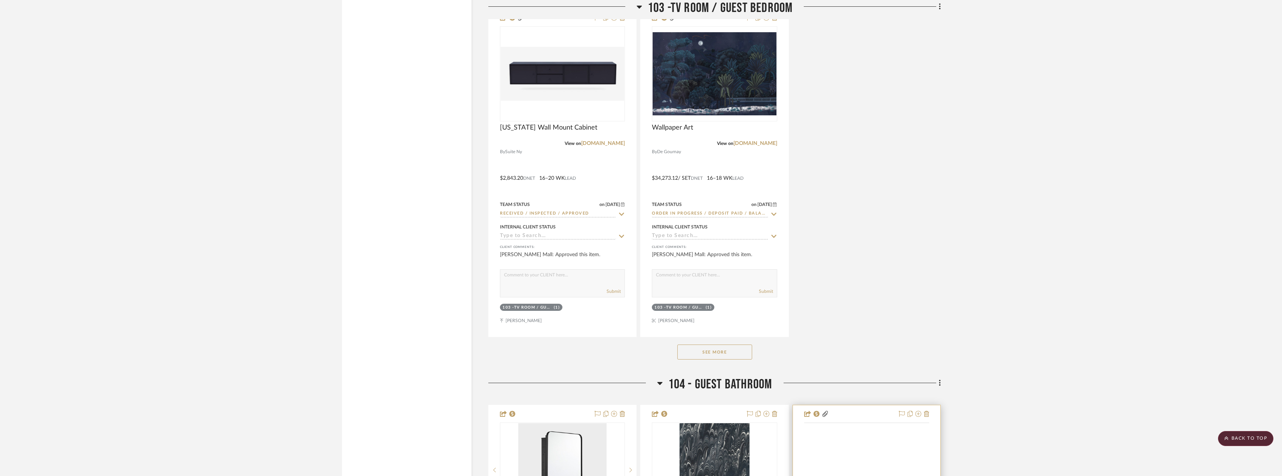
scroll to position [2238, 0]
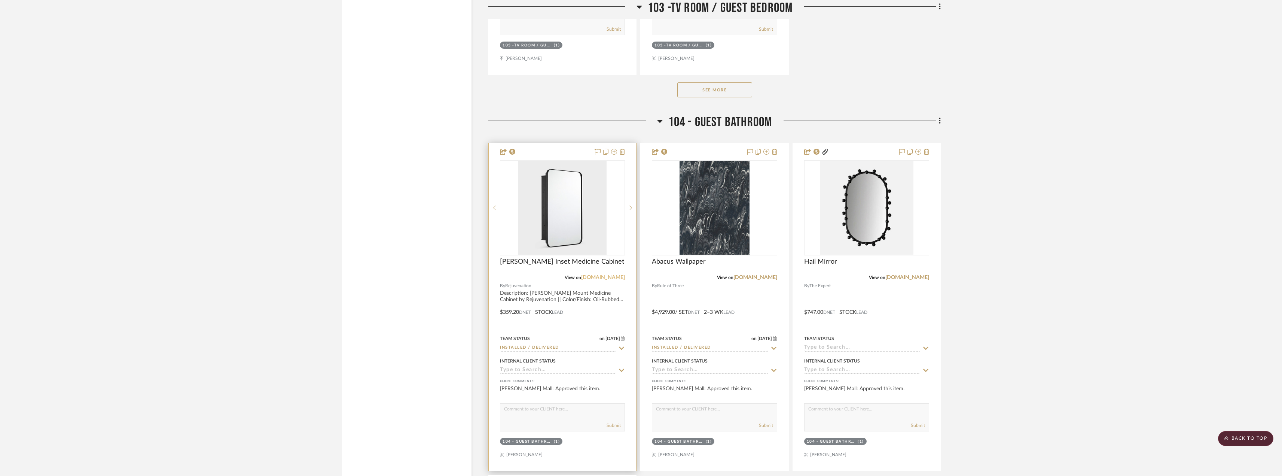
click at [609, 276] on link "[DOMAIN_NAME]" at bounding box center [603, 277] width 44 height 5
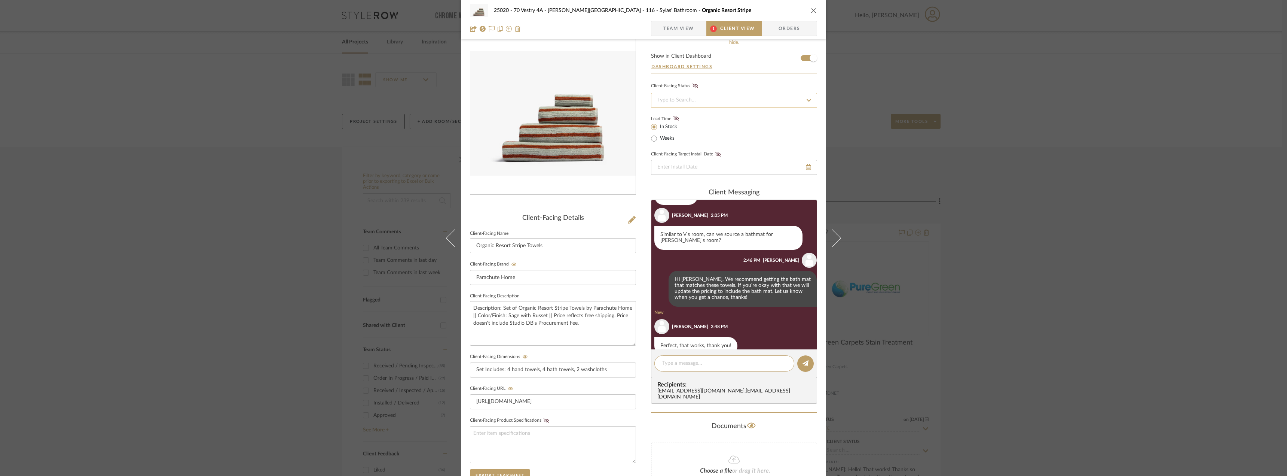
scroll to position [193, 0]
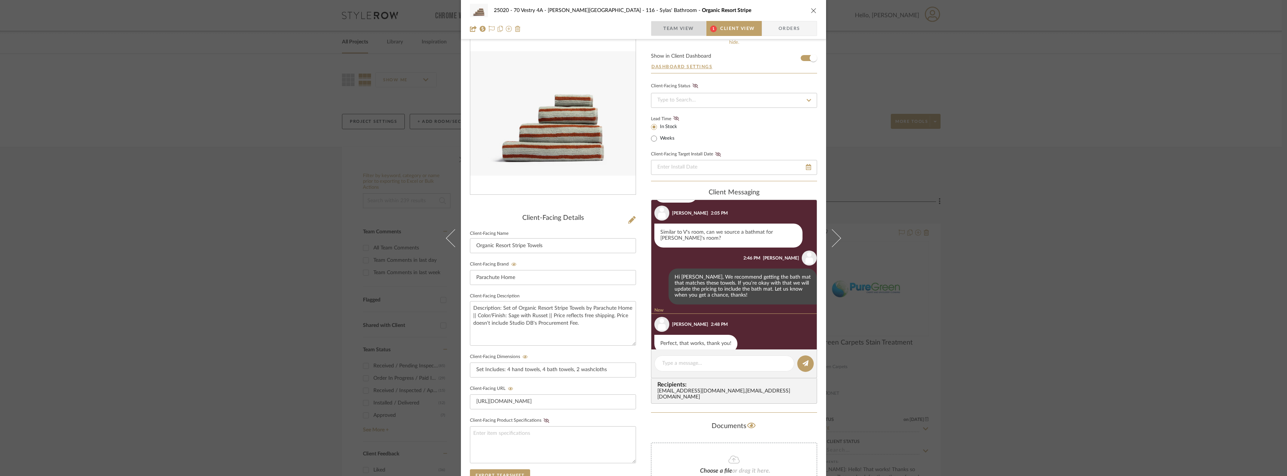
click at [666, 28] on span "Team View" at bounding box center [679, 28] width 31 height 15
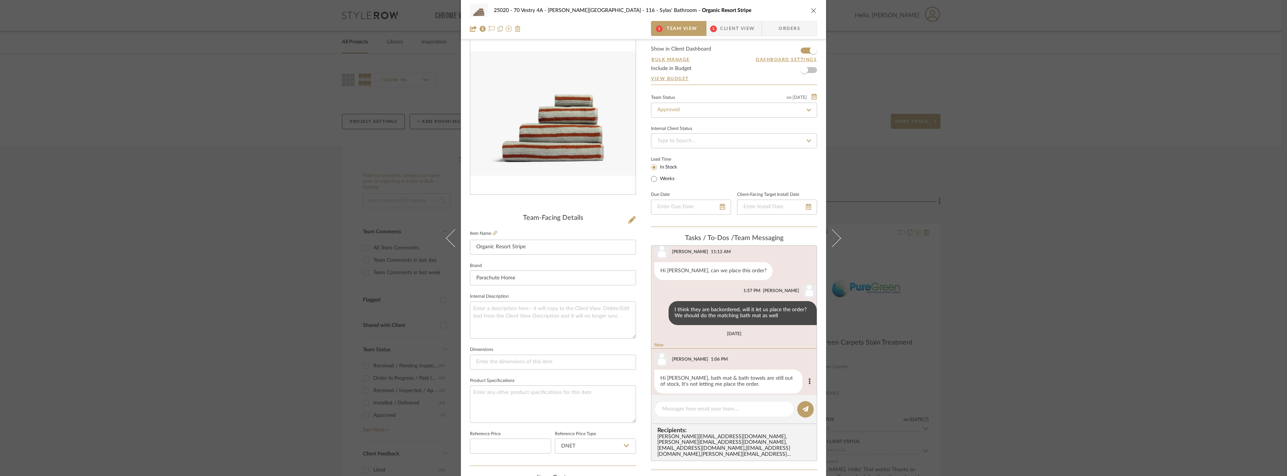
scroll to position [85, 0]
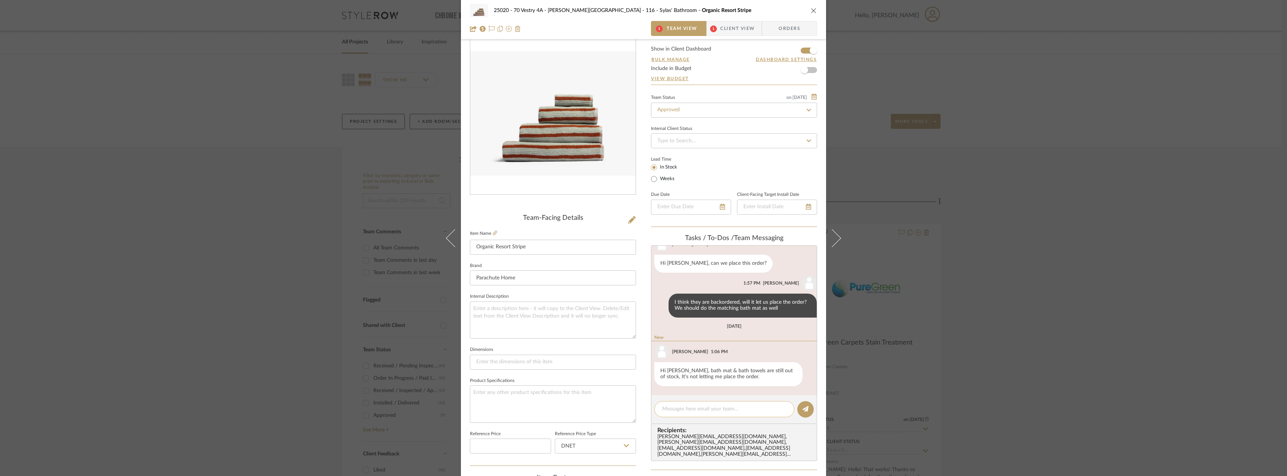
click at [682, 410] on textarea at bounding box center [724, 409] width 124 height 8
type textarea "H"
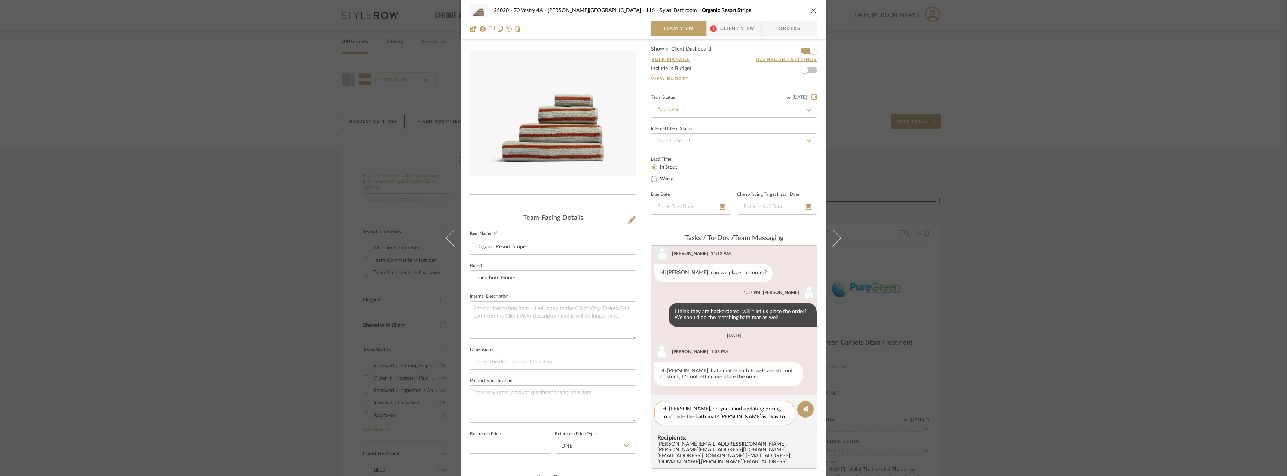
scroll to position [0, 0]
click at [682, 425] on textarea "Hi Anela, do you mind updating pricing to include the bath mat? Emily is okay t…" at bounding box center [724, 417] width 124 height 24
type textarea "Hi Anela, do you mind updating pricing to include the bath mat? Emily is okay t…"
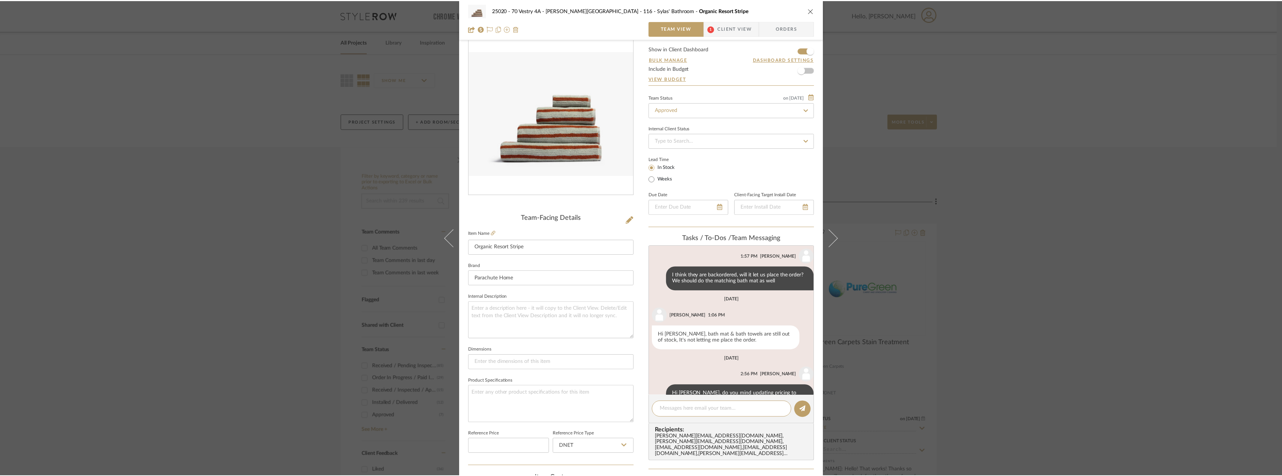
scroll to position [141, 0]
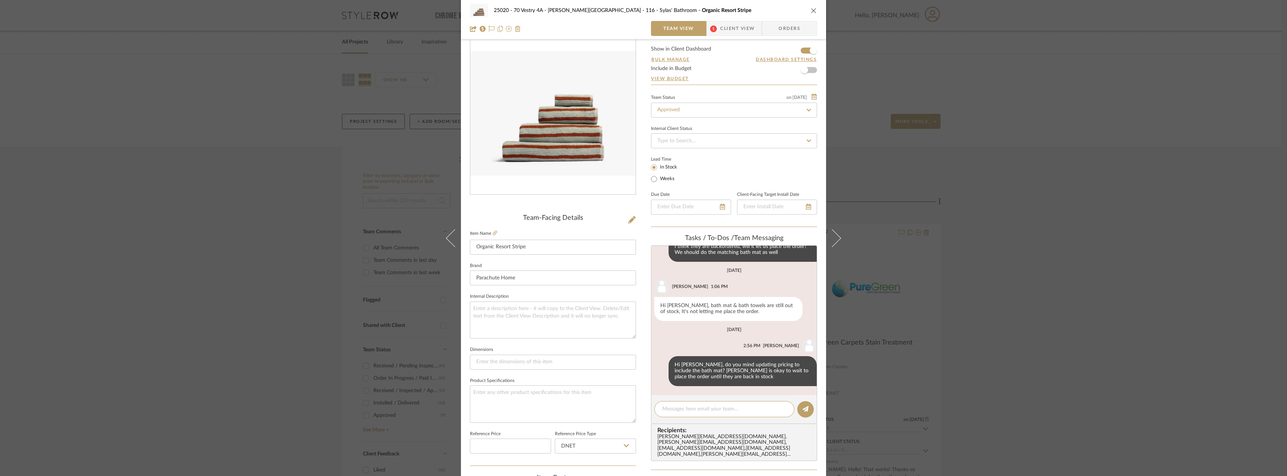
click at [1019, 194] on div "25020 - 70 Vestry 4A - Grant-Stanleigh 116 - Sylas' Bathroom Organic Resort Str…" at bounding box center [643, 238] width 1287 height 476
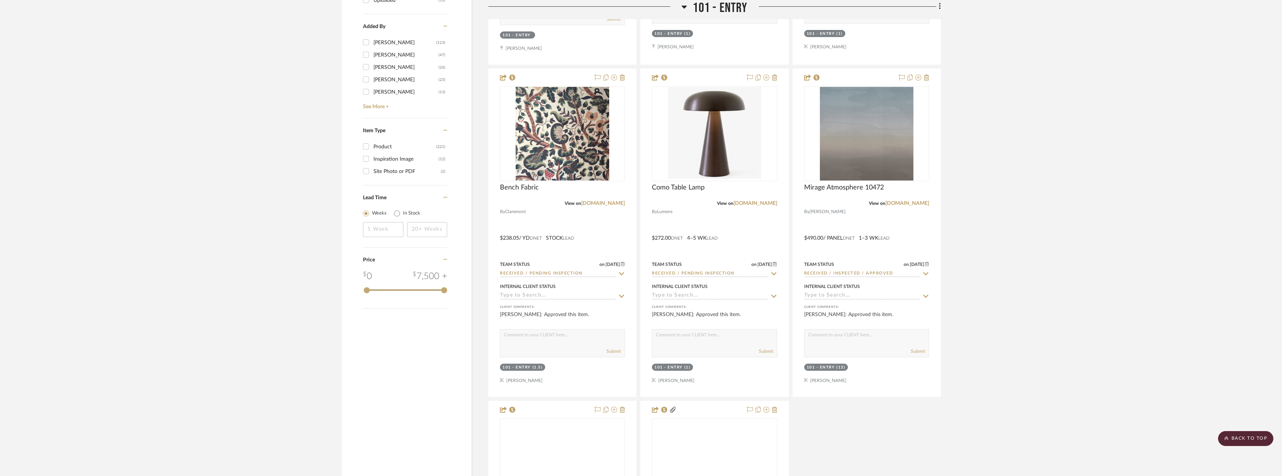
scroll to position [1272, 0]
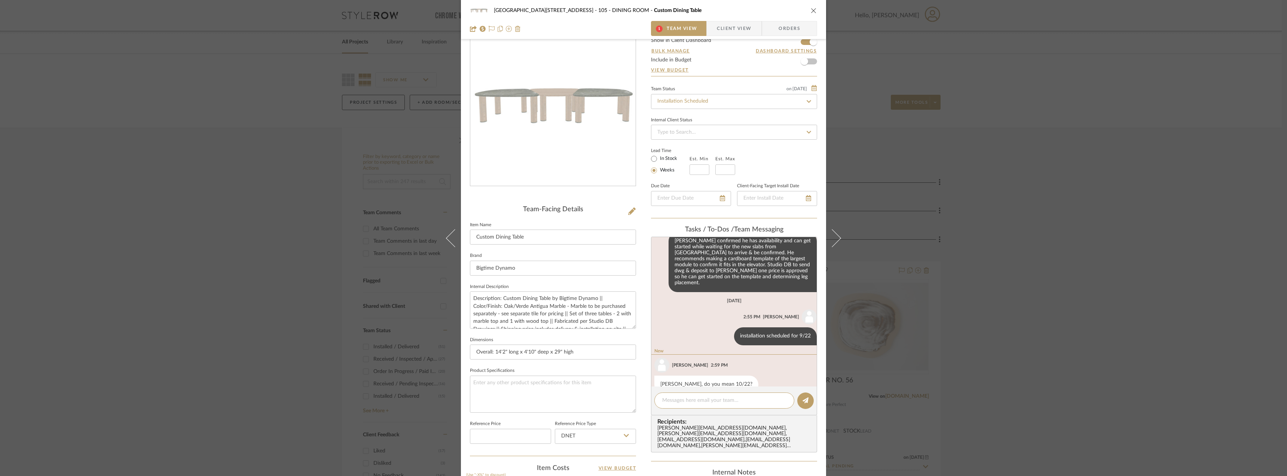
scroll to position [50, 0]
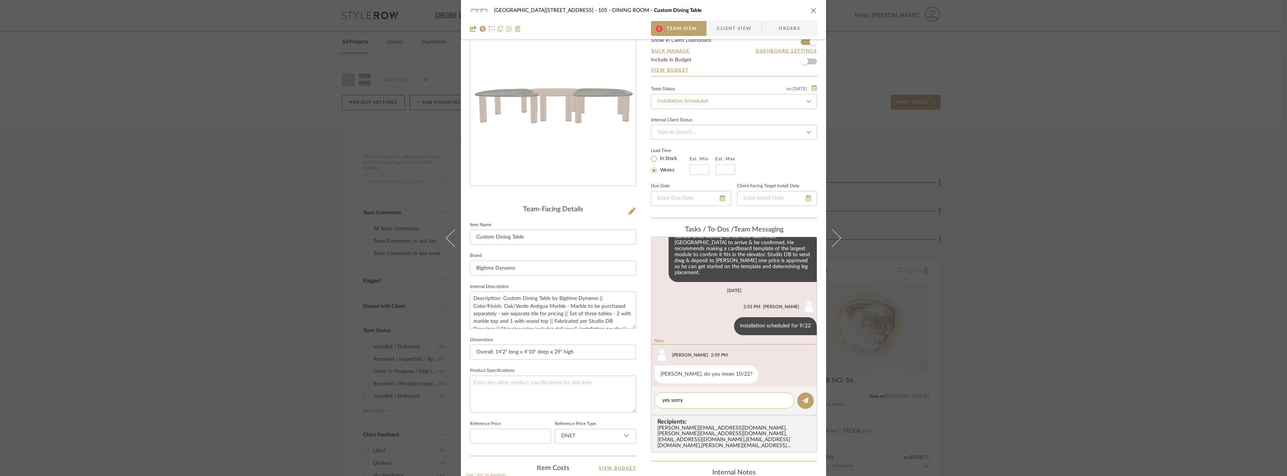
type textarea "yes sorry!"
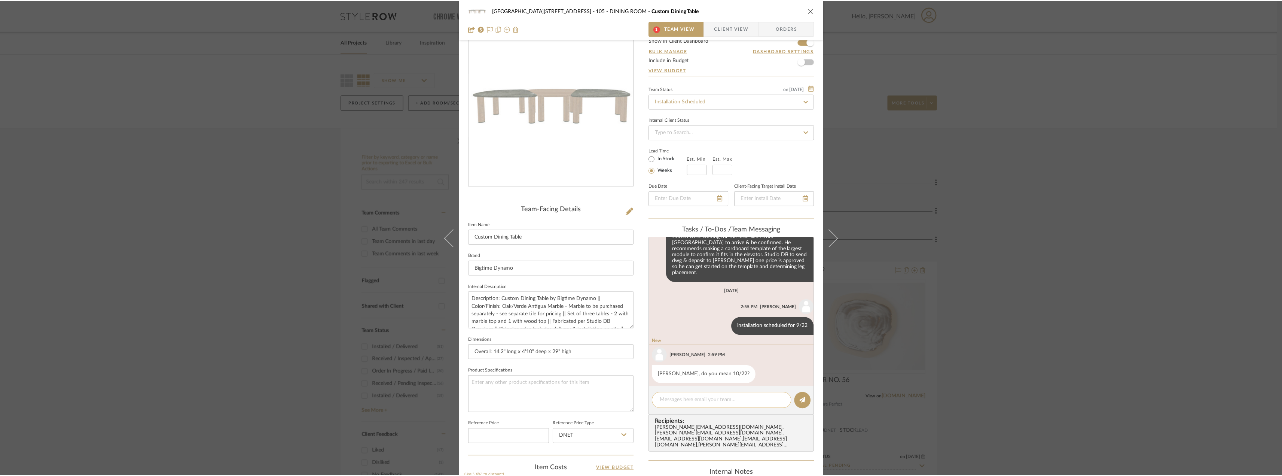
scroll to position [89, 0]
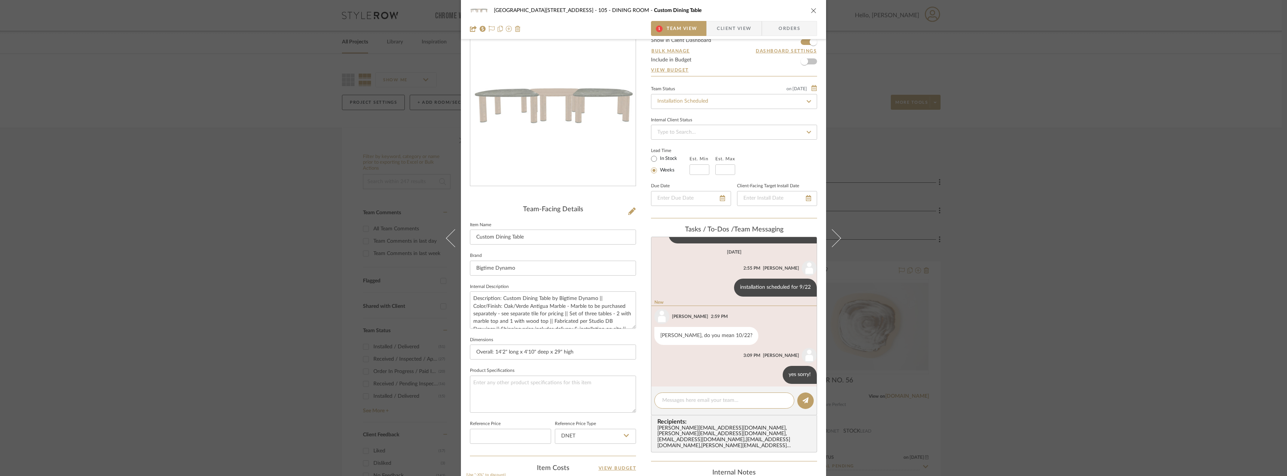
click at [1070, 226] on div "24100 - 1175 Park Avenue - Mall 105 - DINING ROOM Custom Dining Table 1 Team Vi…" at bounding box center [643, 238] width 1287 height 476
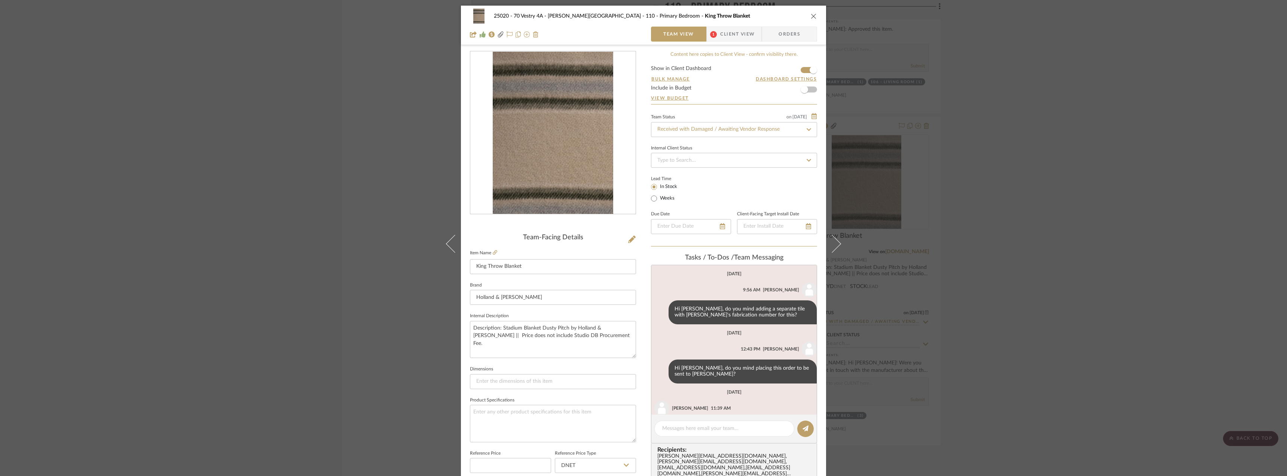
scroll to position [123, 0]
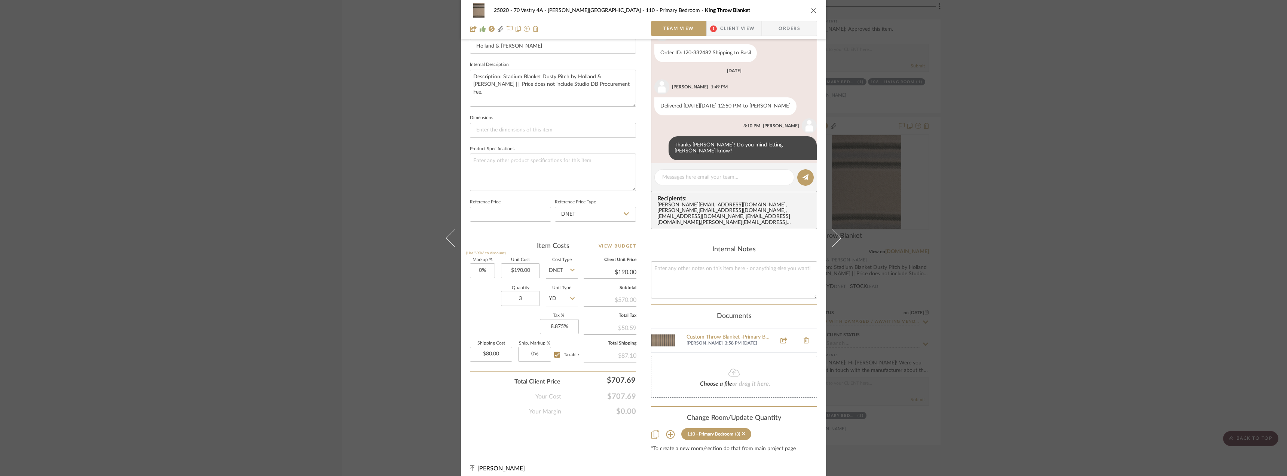
click at [1228, 108] on div "25020 - 70 Vestry 4A - [PERSON_NAME] 110 - Primary Bedroom King Throw Blanket T…" at bounding box center [643, 238] width 1287 height 476
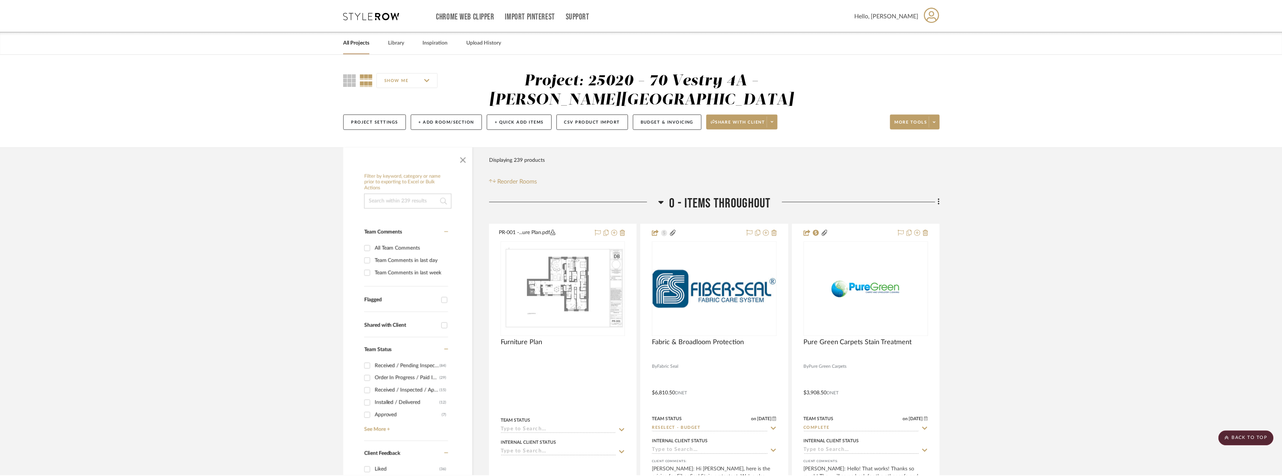
scroll to position [6747, 0]
